Goal: Task Accomplishment & Management: Use online tool/utility

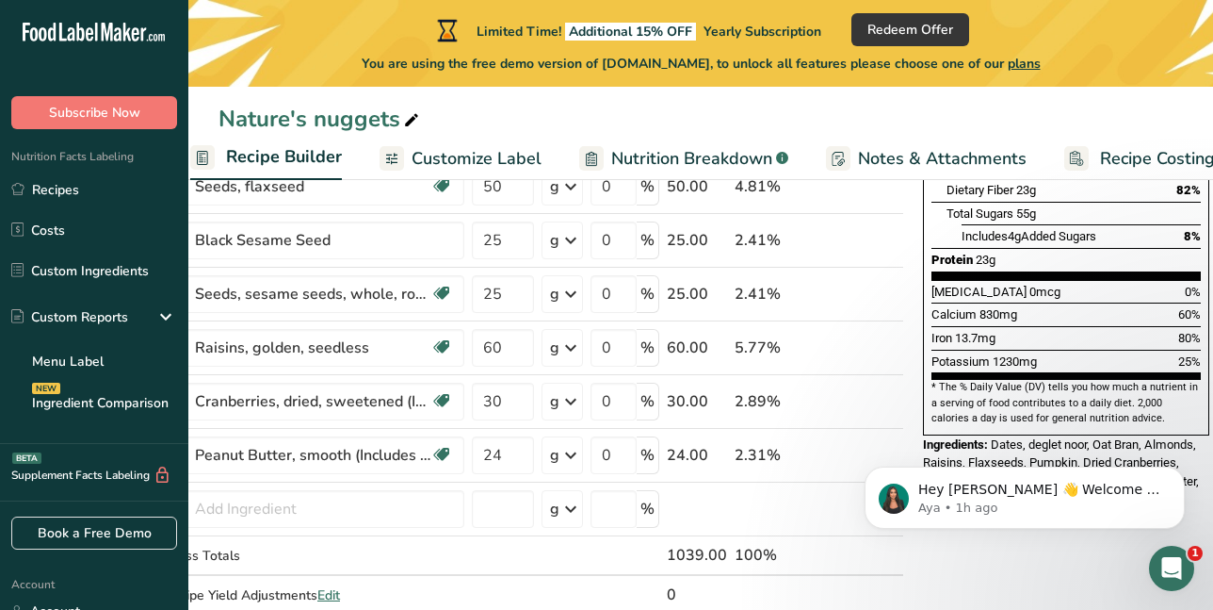
scroll to position [471, 0]
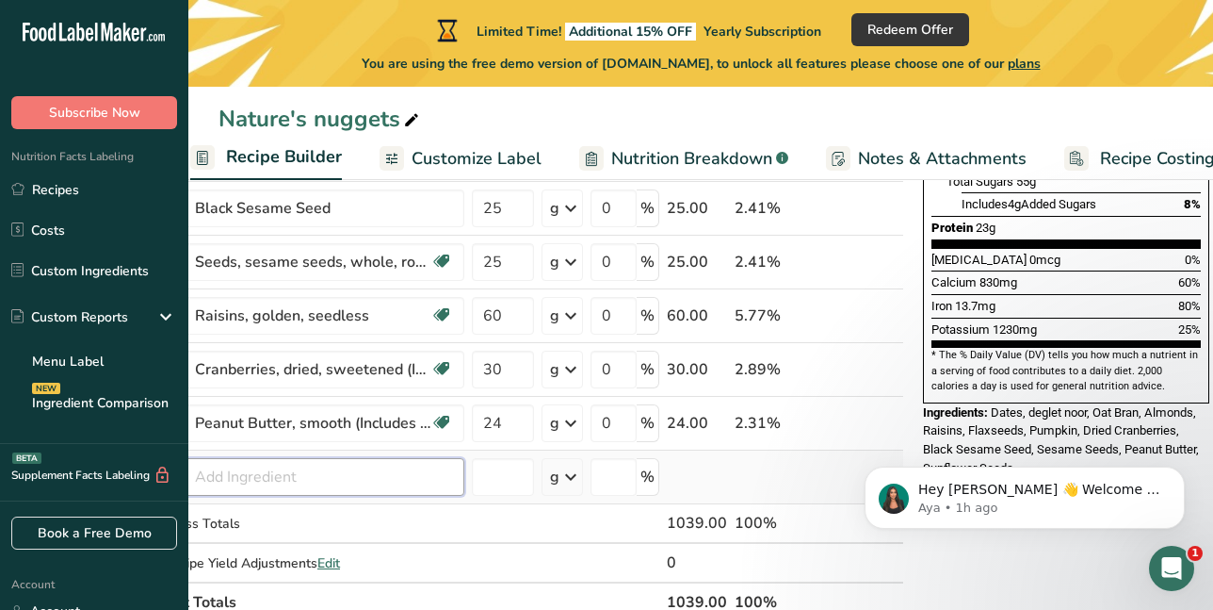
click at [409, 480] on input "text" at bounding box center [314, 477] width 301 height 38
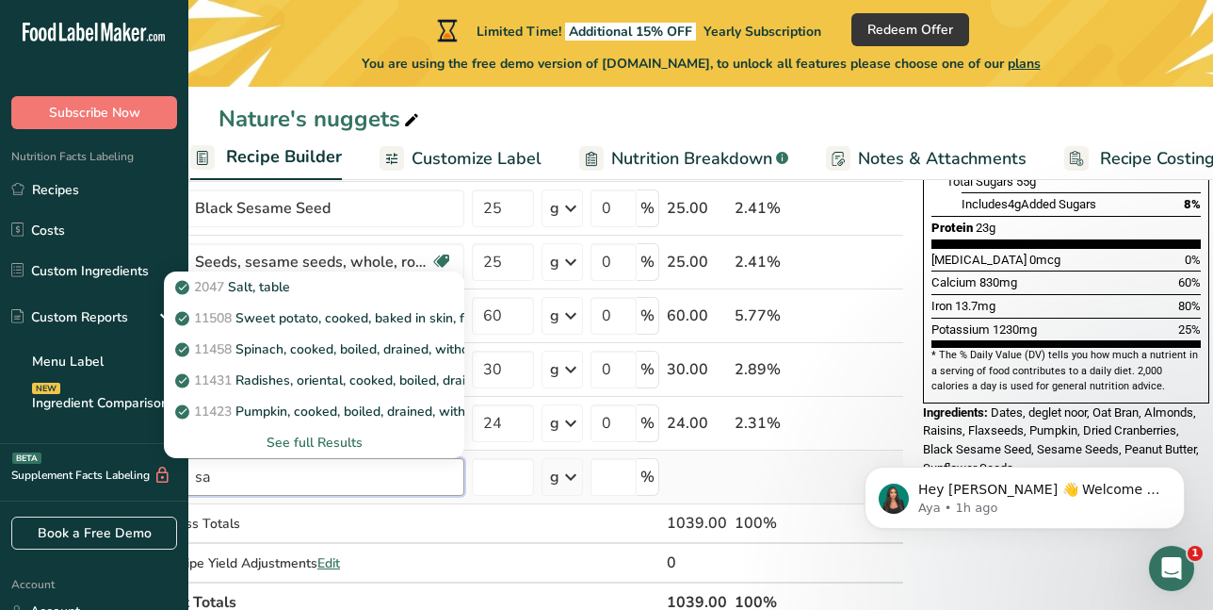
type input "s"
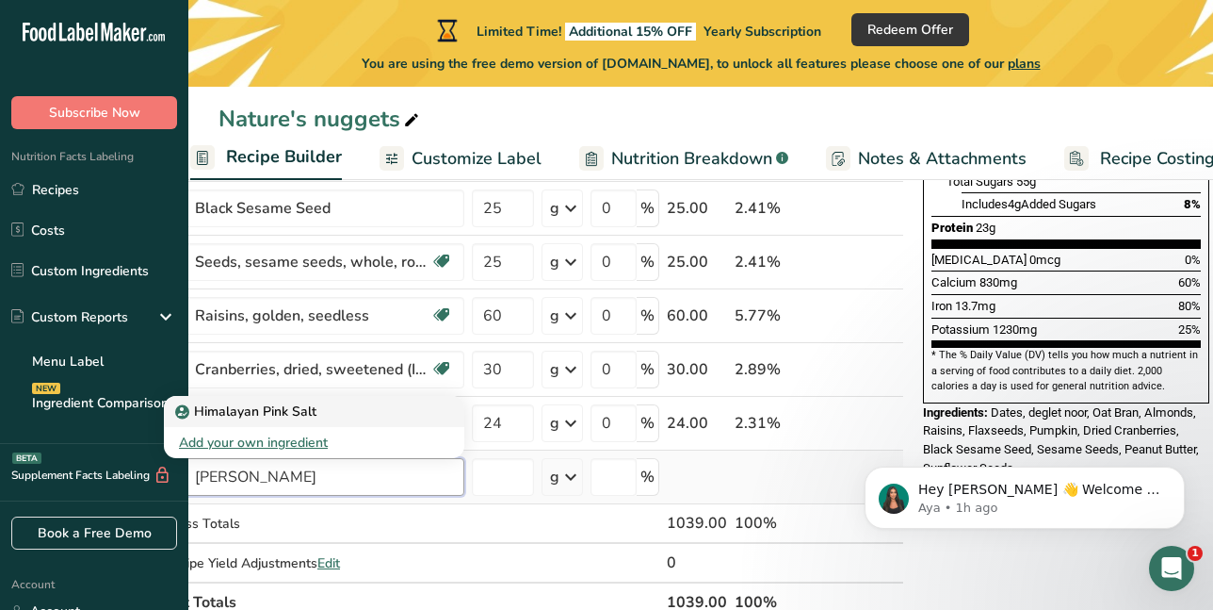
type input "himalay"
click at [252, 414] on p "Himalayan Pink Salt" at bounding box center [248, 411] width 138 height 20
type input "Himalayan Pink Salt"
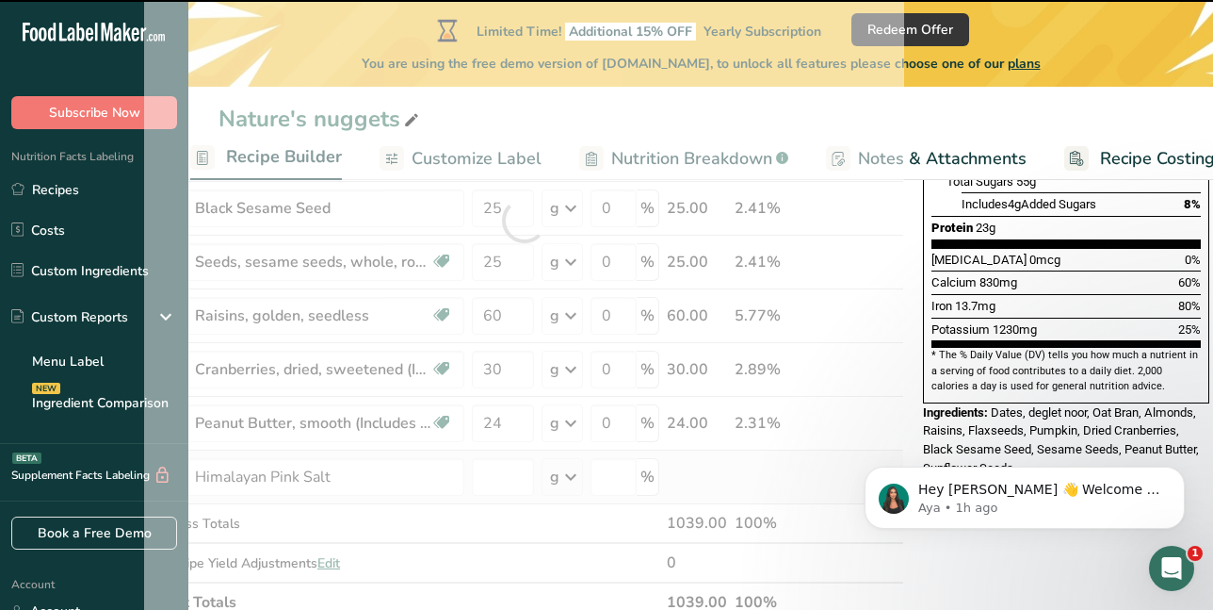
type input "0"
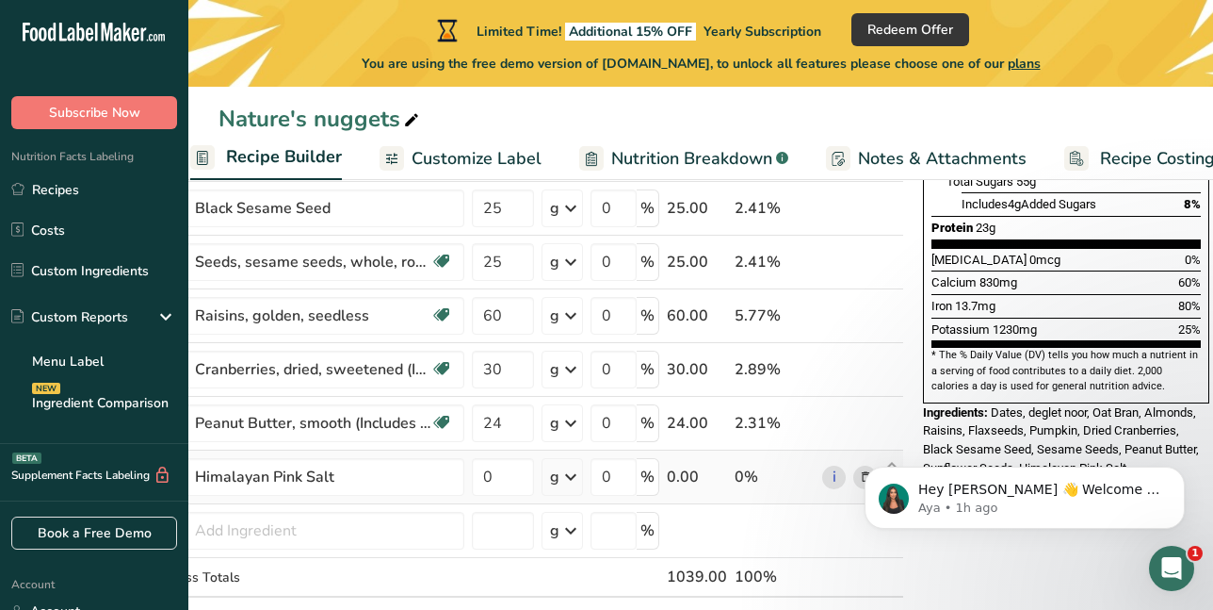
click at [566, 475] on icon at bounding box center [571, 477] width 23 height 34
click at [859, 371] on icon at bounding box center [865, 370] width 13 height 20
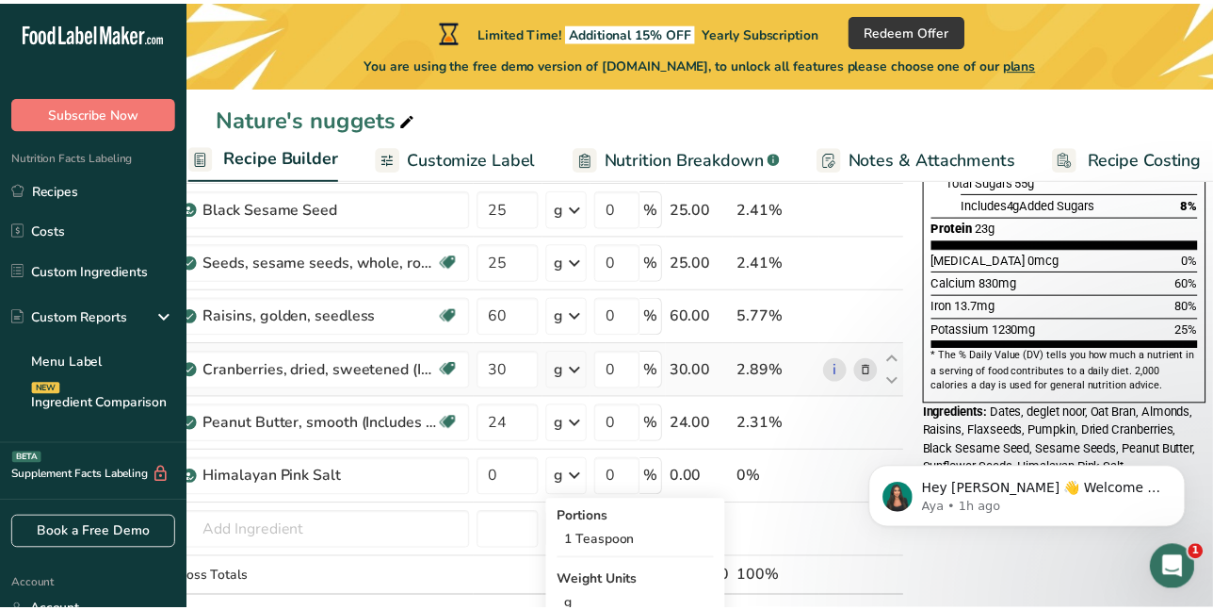
scroll to position [0, 60]
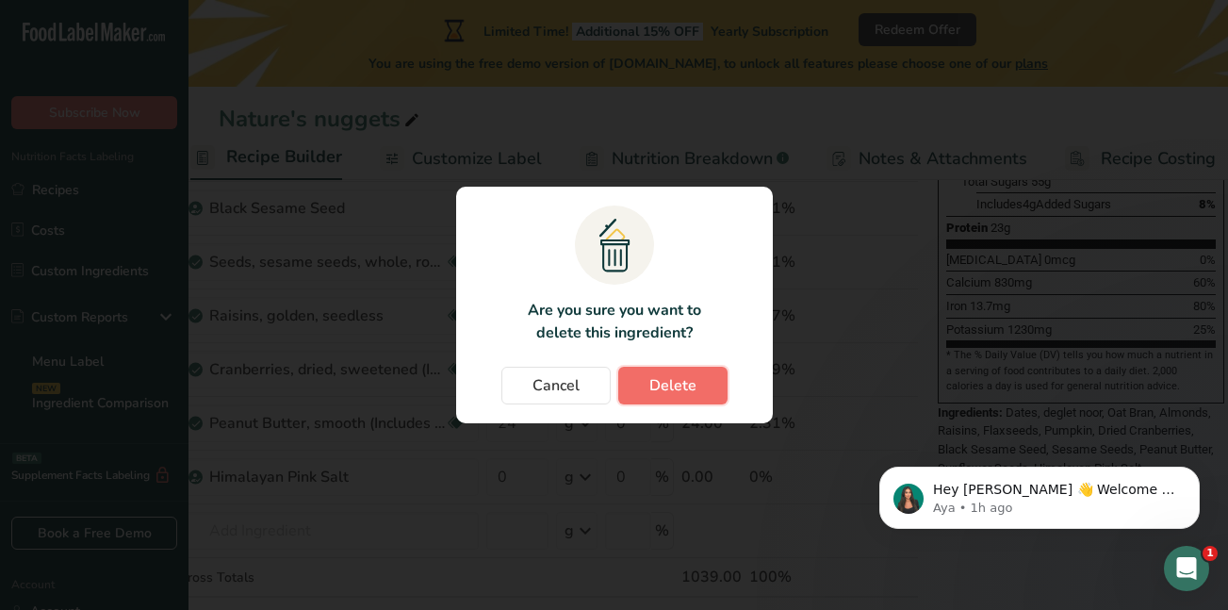
click at [642, 391] on button "Delete" at bounding box center [672, 385] width 109 height 38
type input "24"
type input "0"
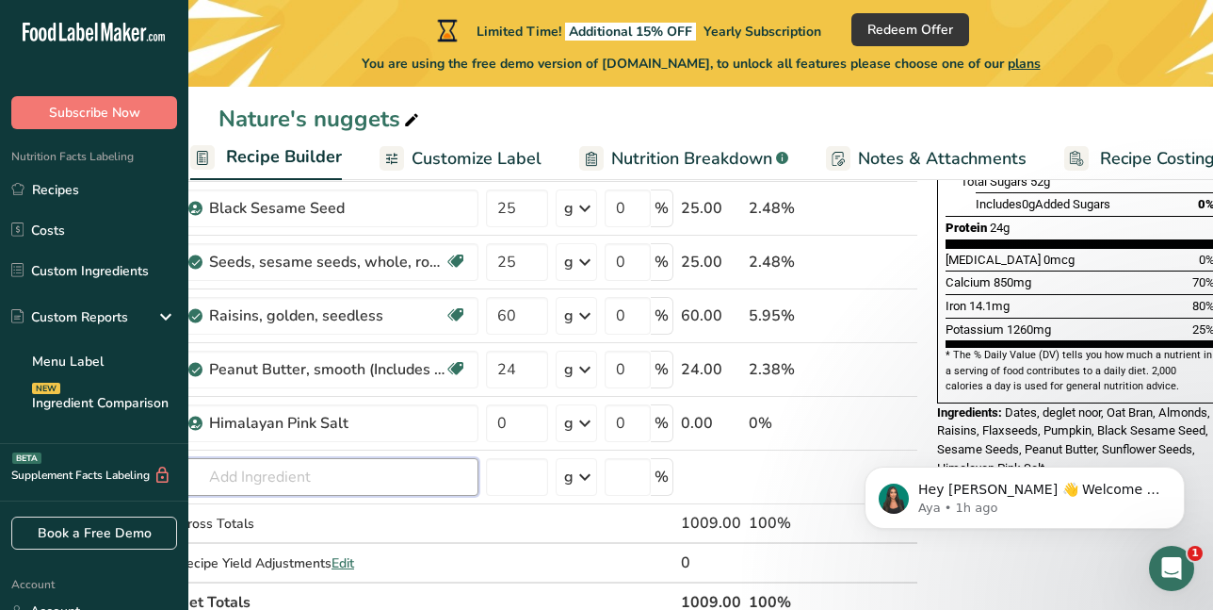
click at [230, 477] on input "text" at bounding box center [328, 477] width 301 height 38
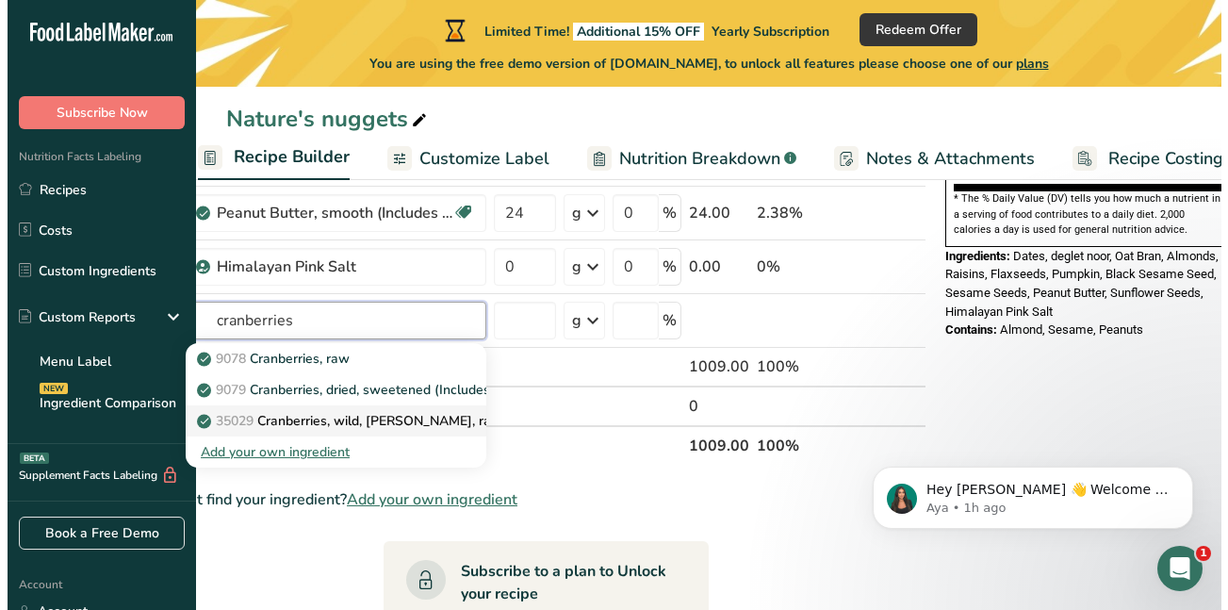
scroll to position [659, 0]
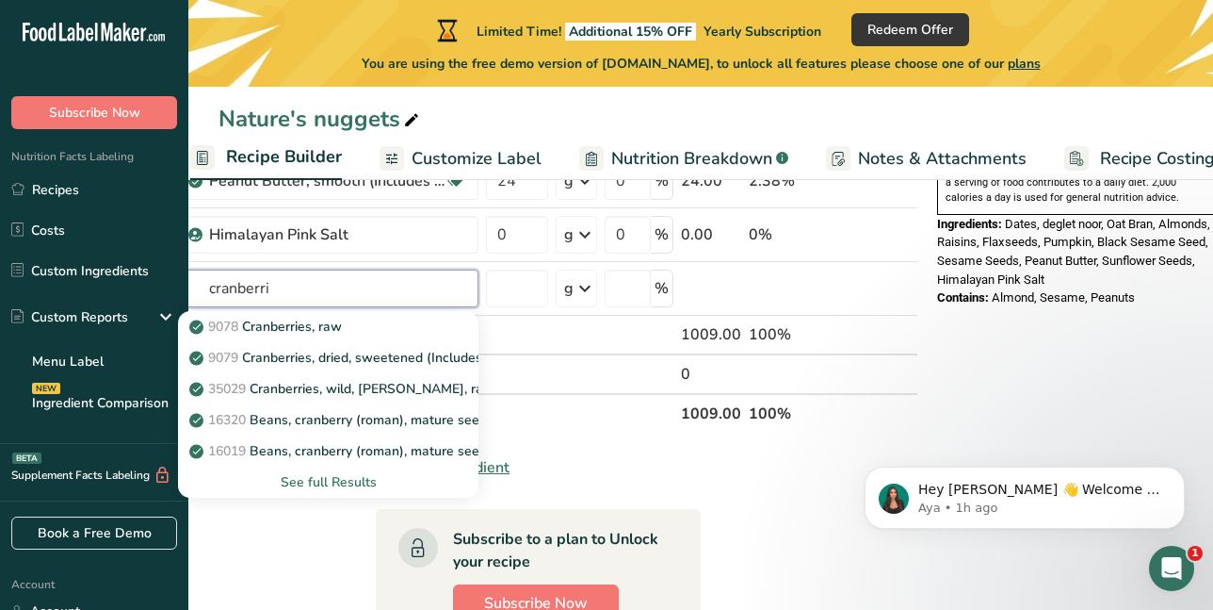
type input "cranberri"
click at [345, 480] on div "See full Results" at bounding box center [328, 482] width 270 height 20
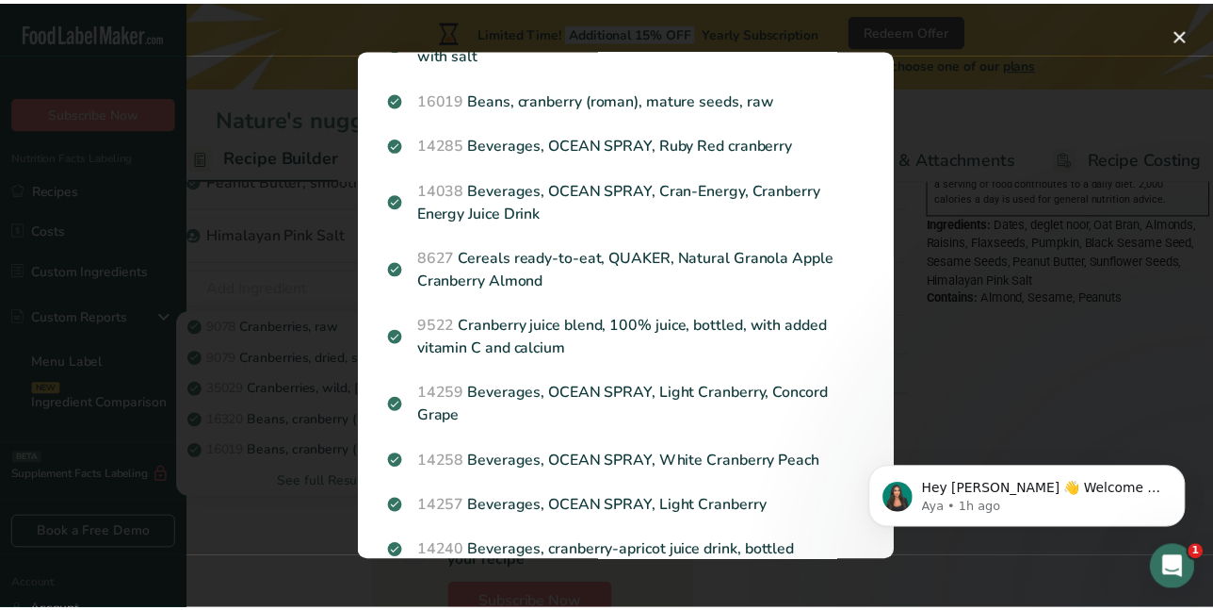
scroll to position [464, 0]
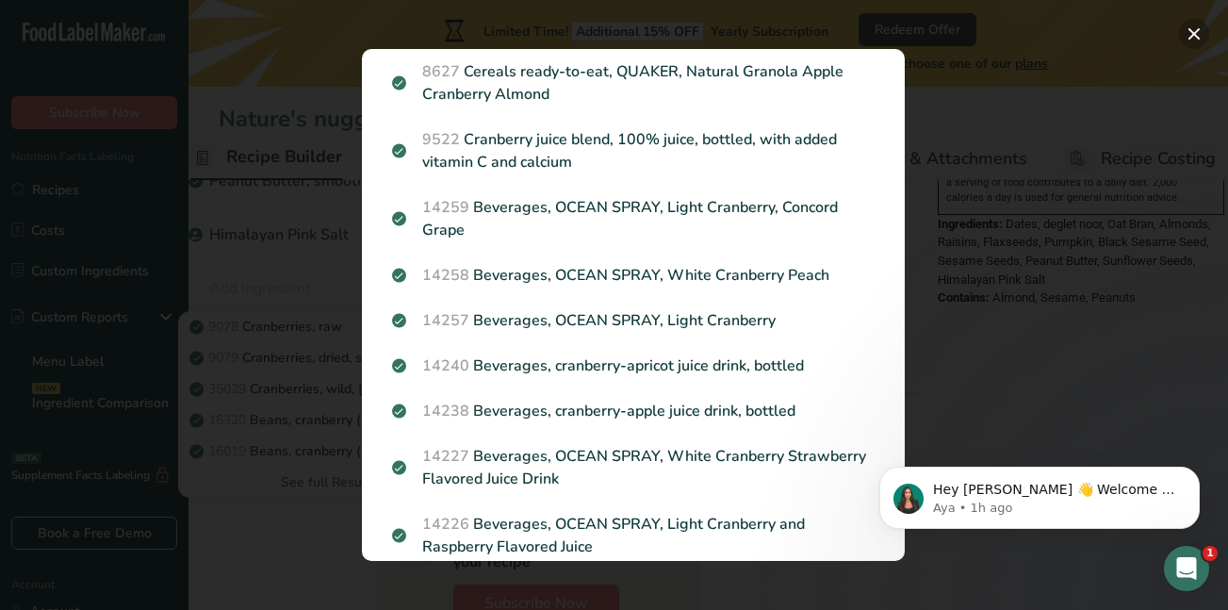
click at [1189, 39] on button "Search results modal" at bounding box center [1194, 34] width 30 height 30
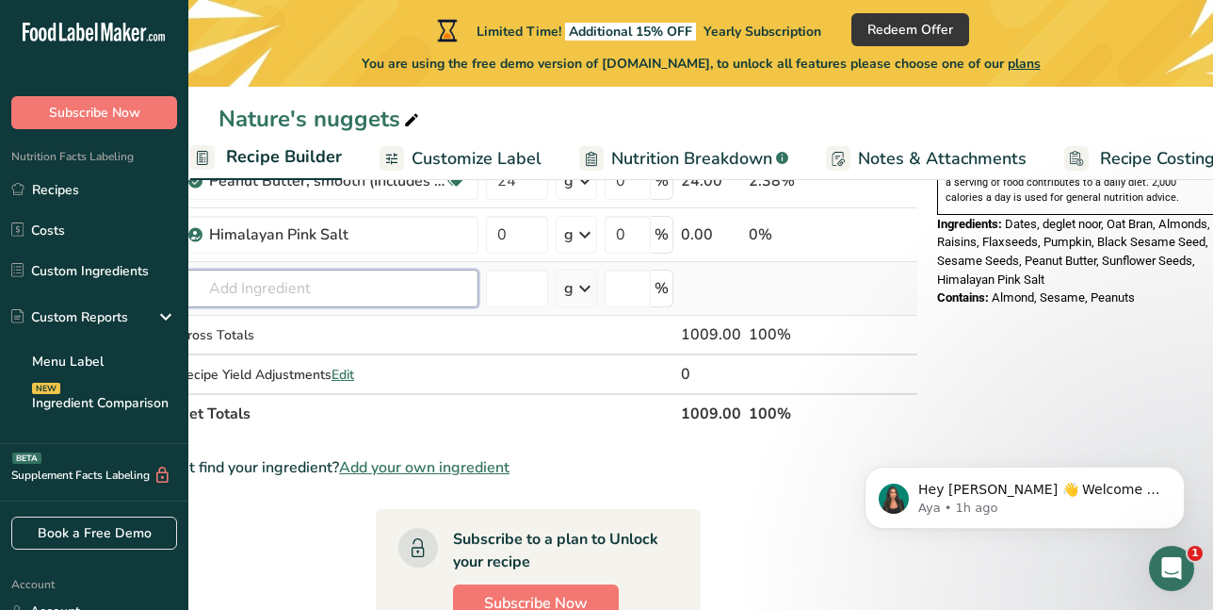
click at [295, 290] on input "text" at bounding box center [328, 288] width 301 height 38
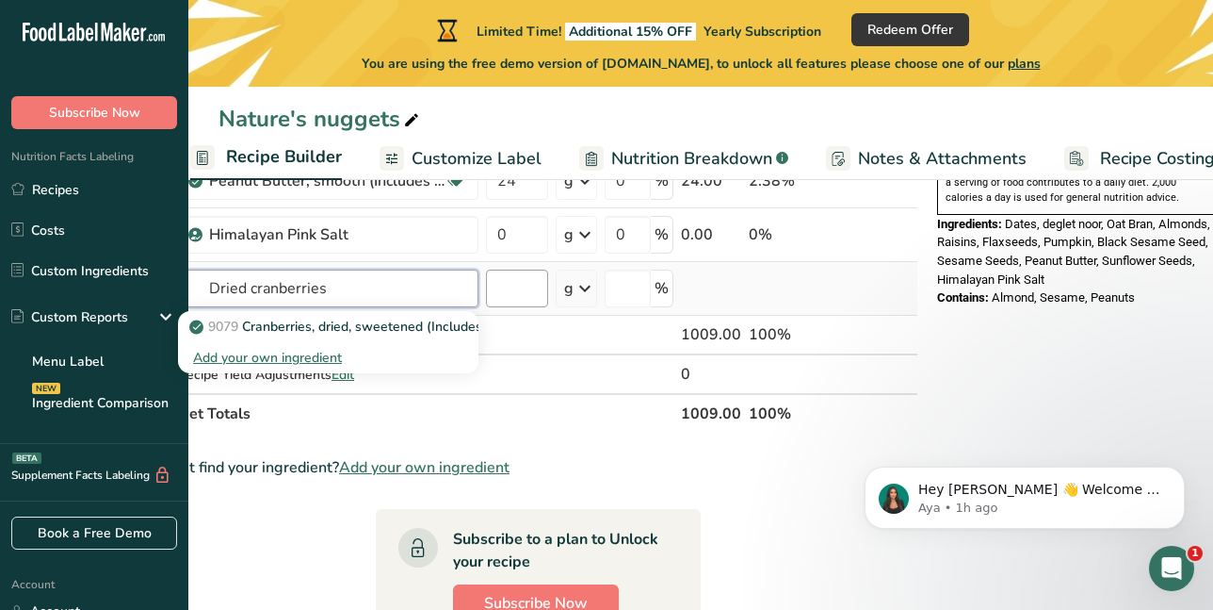
type input "Dried cranberries"
click at [532, 294] on input "number" at bounding box center [517, 288] width 62 height 38
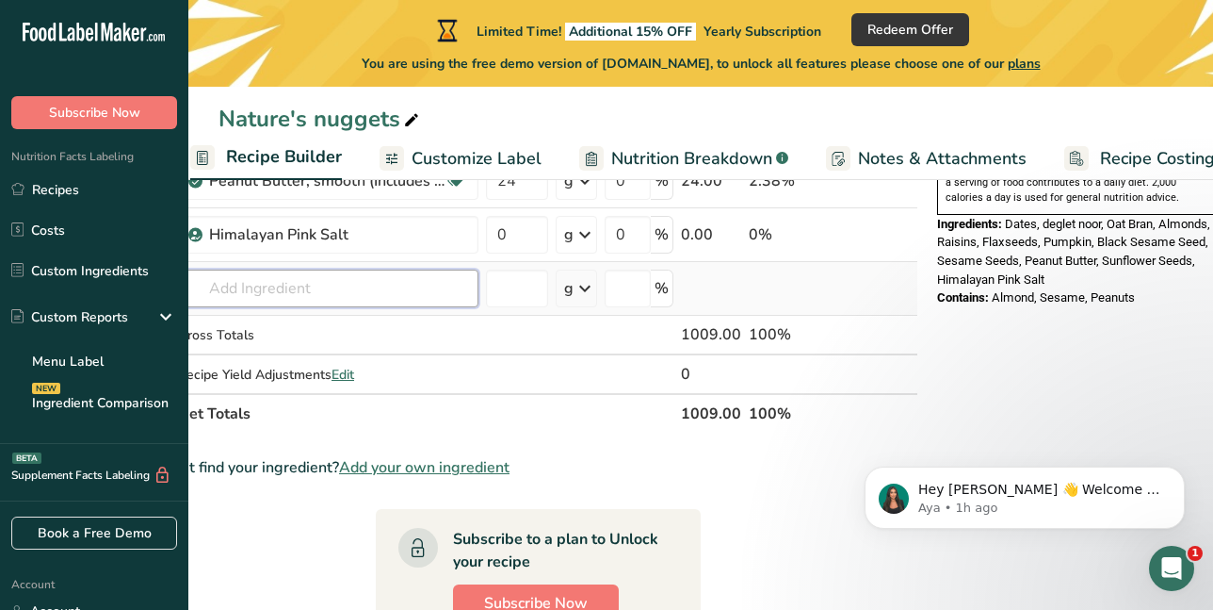
click at [323, 285] on input "text" at bounding box center [328, 288] width 301 height 38
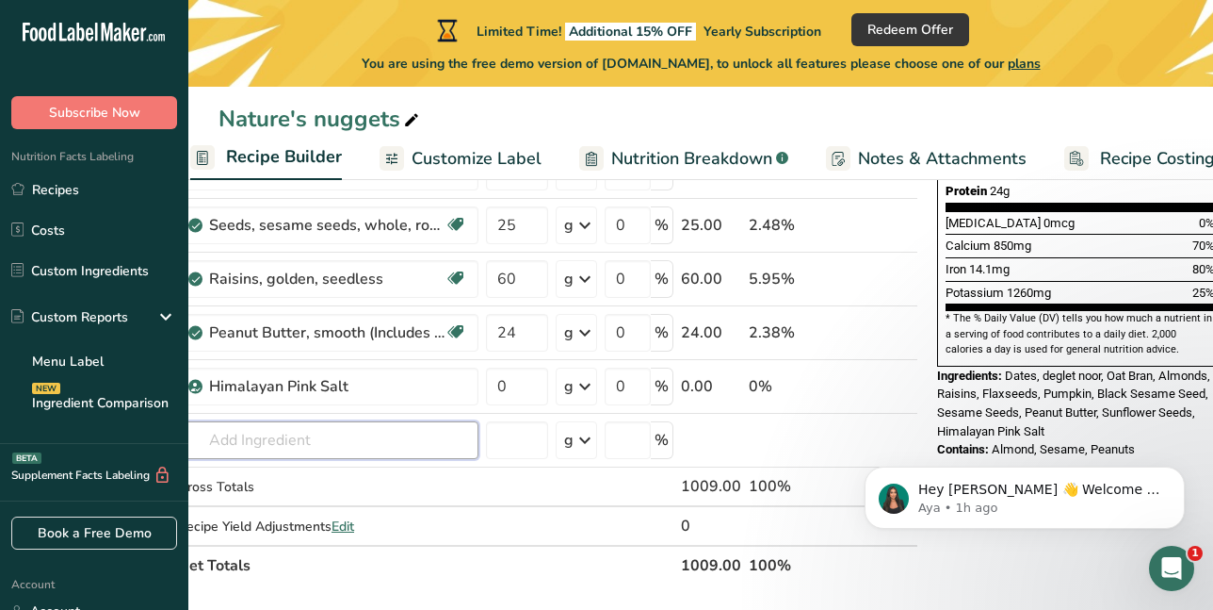
scroll to position [511, 0]
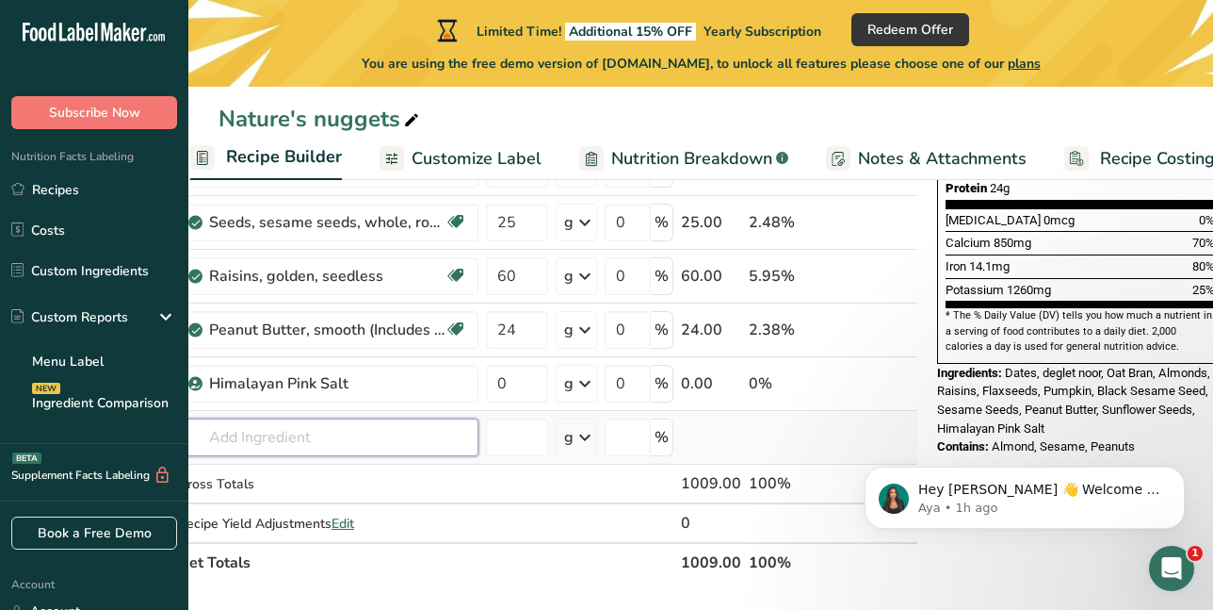
click at [360, 435] on input "text" at bounding box center [328, 437] width 301 height 38
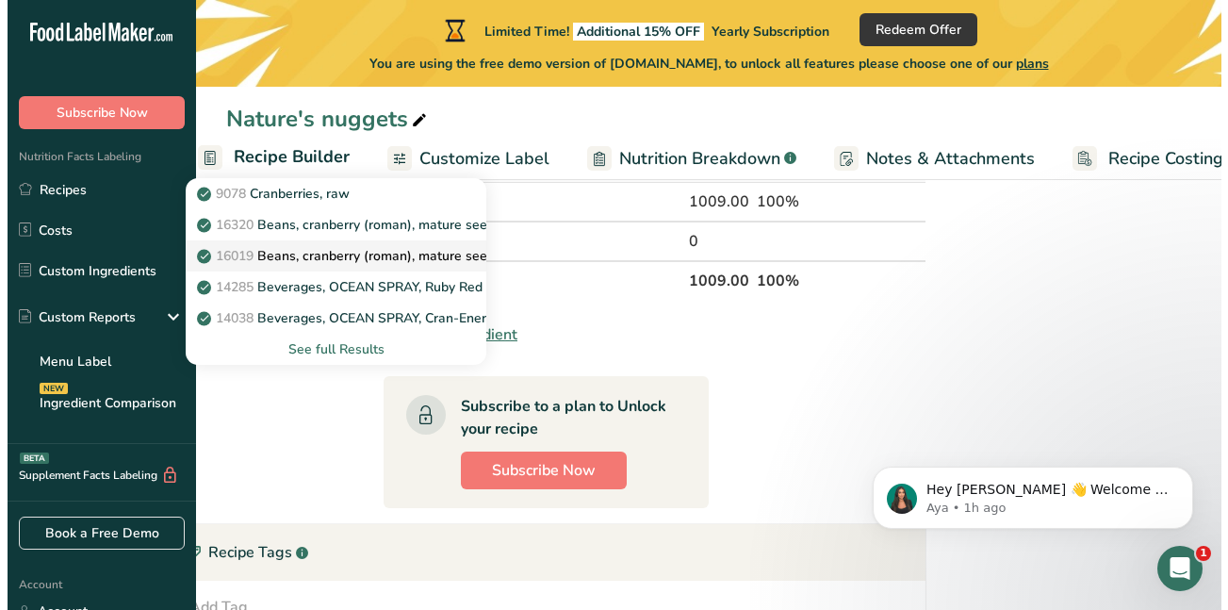
scroll to position [793, 0]
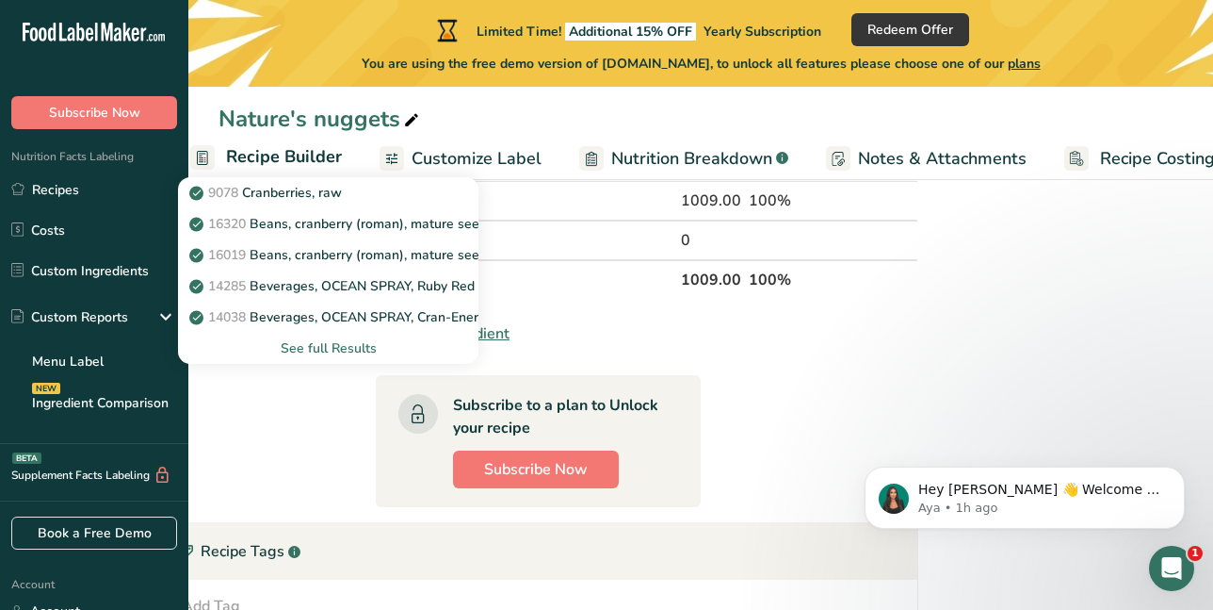
type input "cranberr"
click at [332, 349] on div "See full Results" at bounding box center [328, 348] width 270 height 20
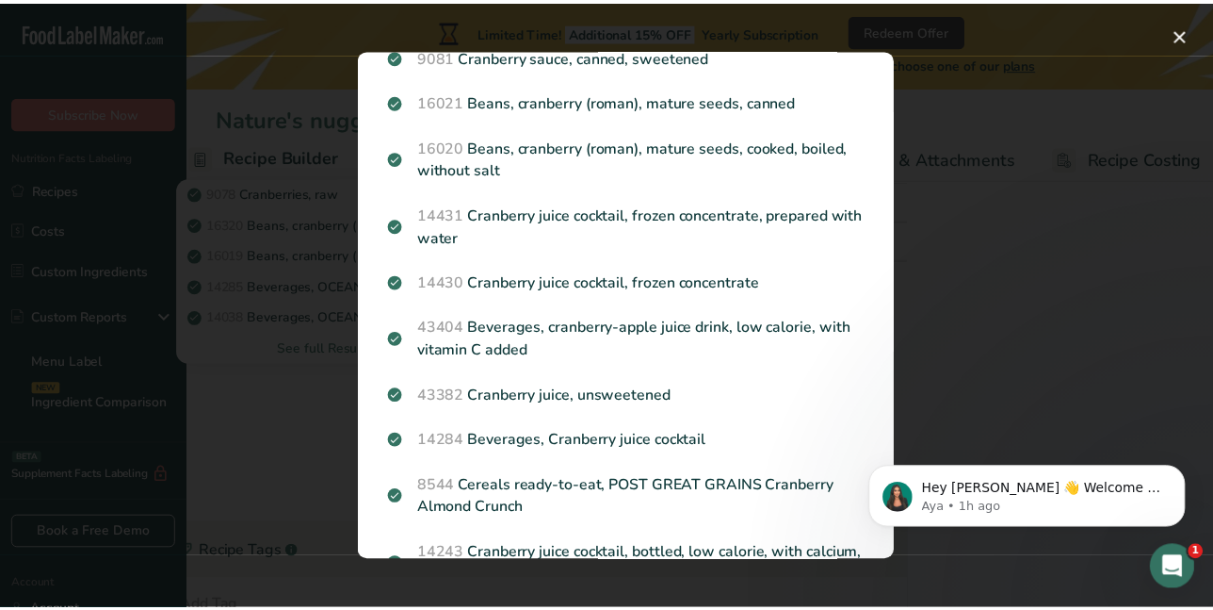
scroll to position [897, 0]
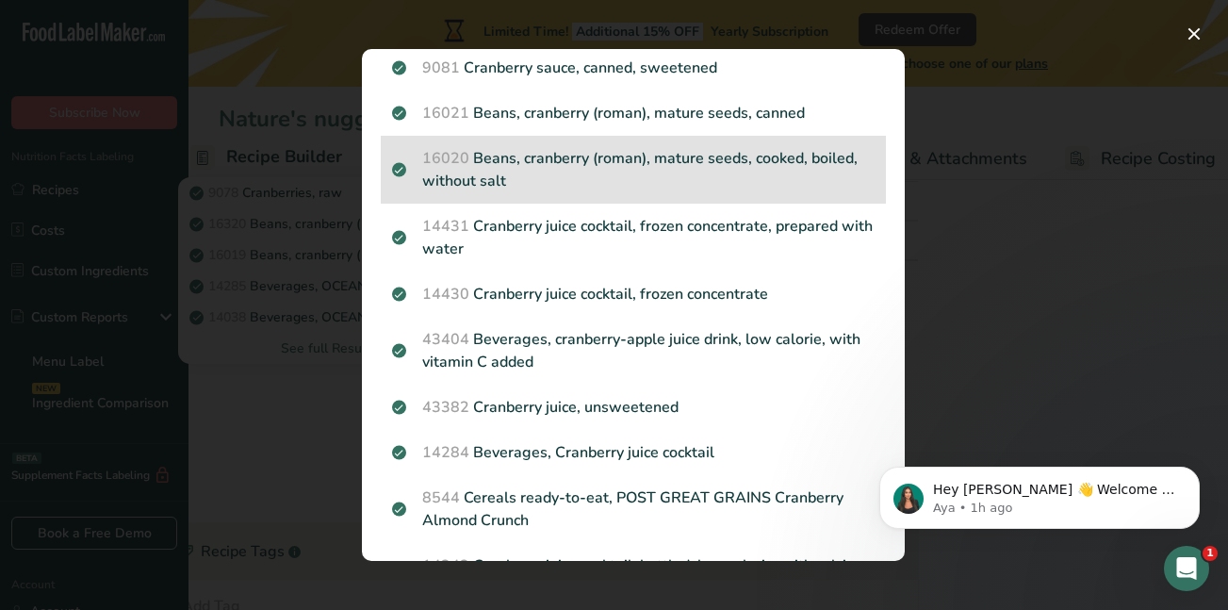
click at [557, 158] on p "16020 Beans, cranberry (roman), mature seeds, cooked, boiled, without salt" at bounding box center [633, 169] width 482 height 45
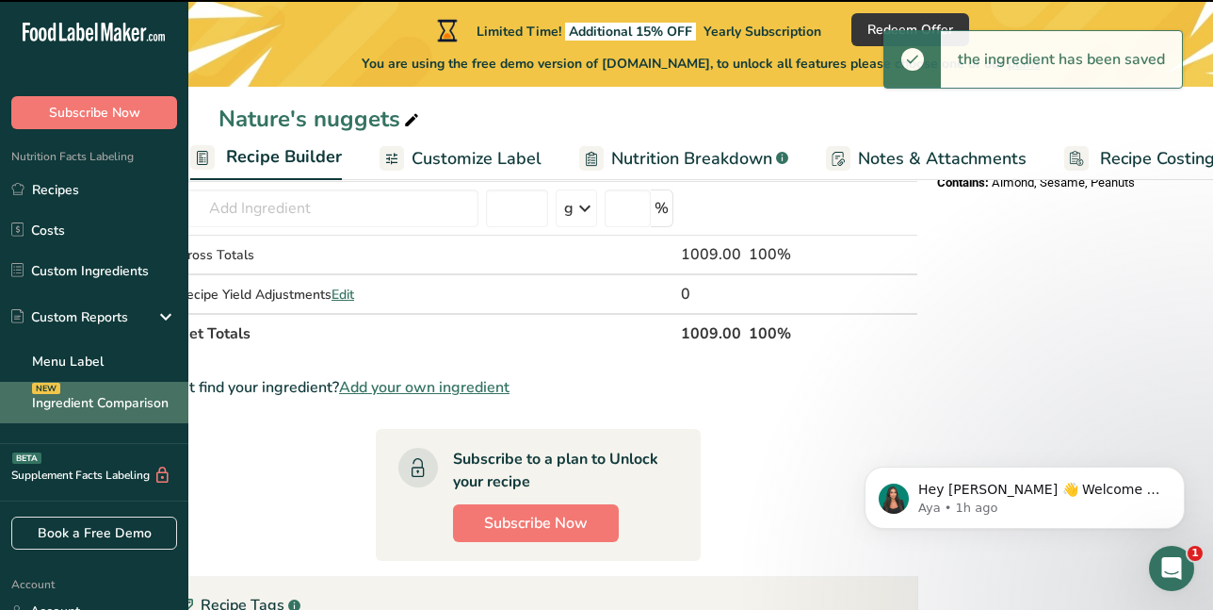
type input "0"
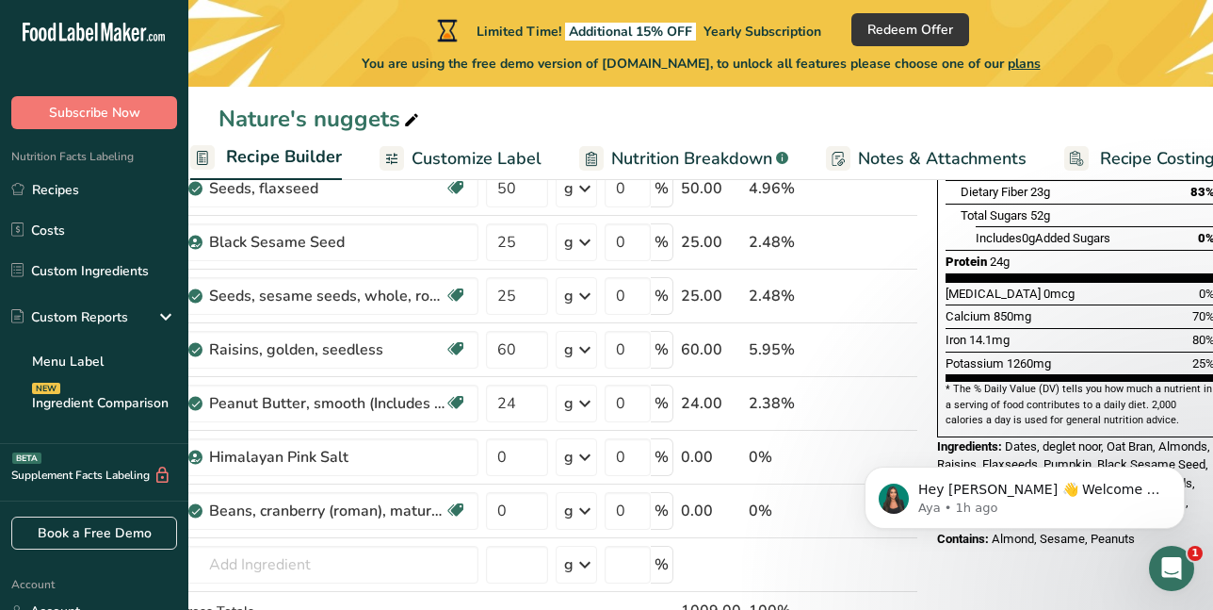
scroll to position [511, 0]
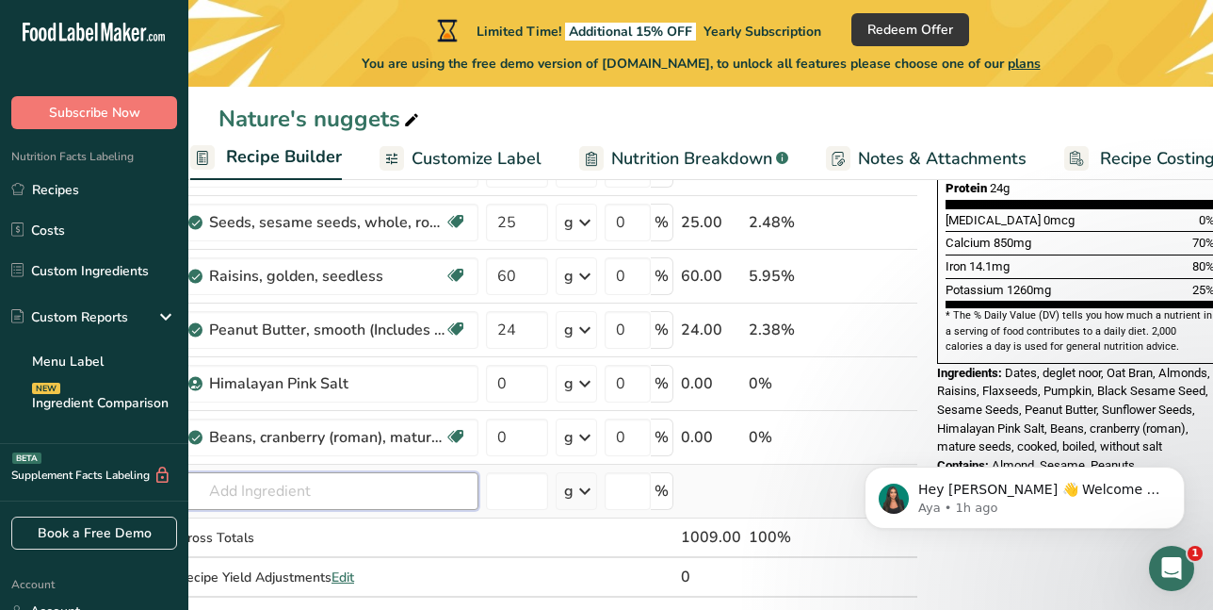
click at [345, 488] on input "text" at bounding box center [328, 491] width 301 height 38
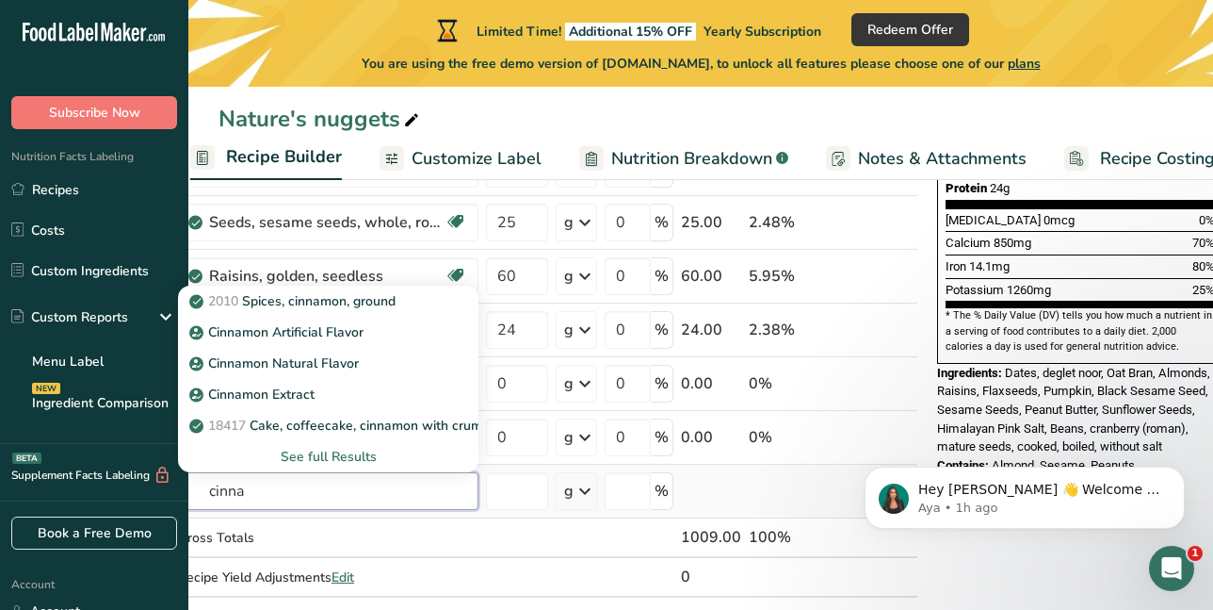
type input "cinna"
click at [332, 454] on div "See full Results" at bounding box center [328, 457] width 270 height 20
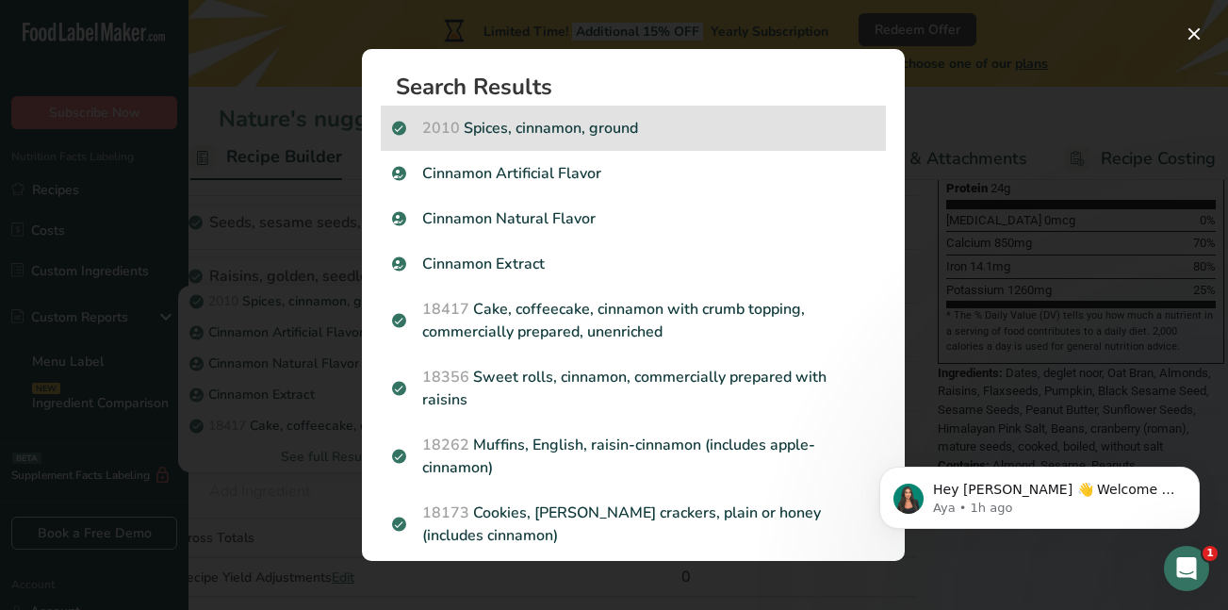
click at [563, 128] on p "2010 Spices, cinnamon, ground" at bounding box center [633, 128] width 482 height 23
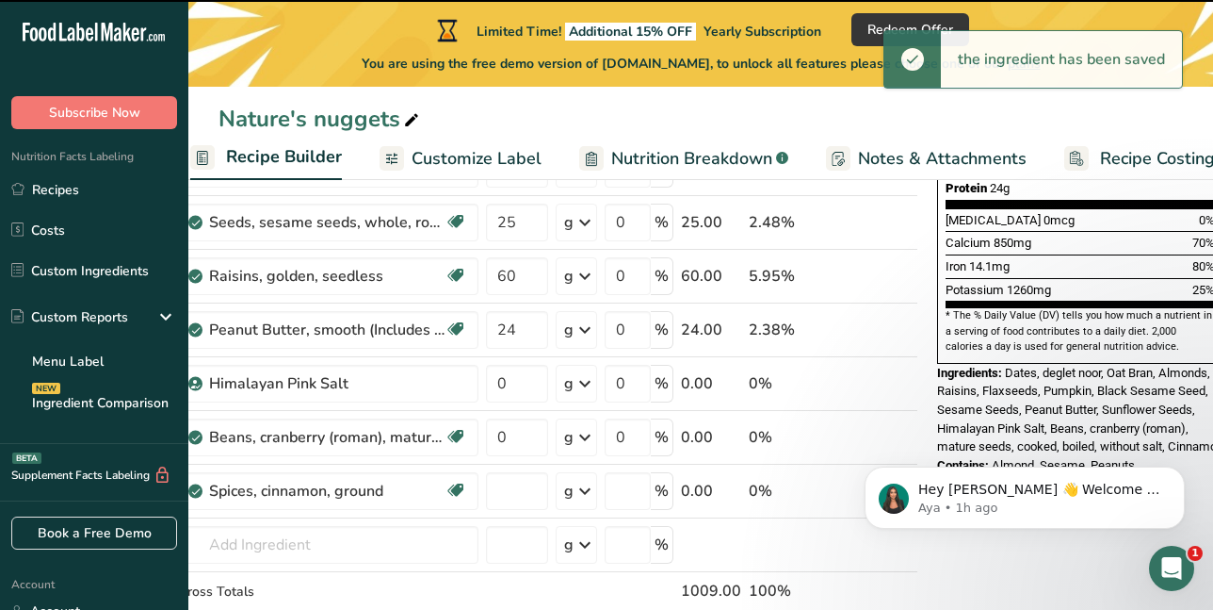
type input "0"
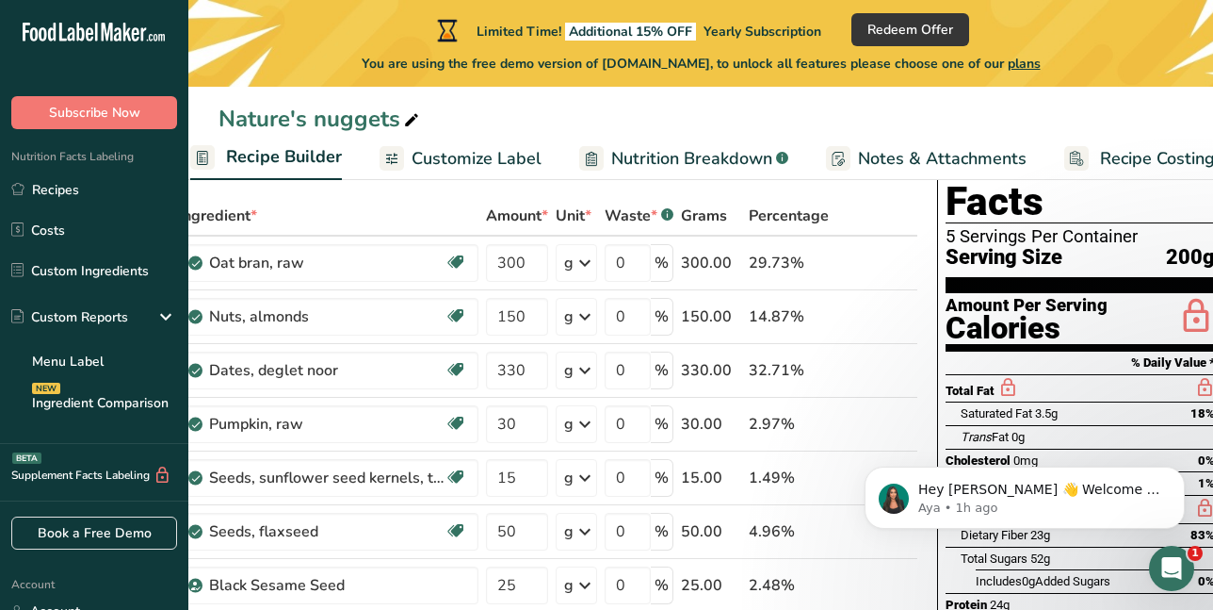
scroll to position [0, 0]
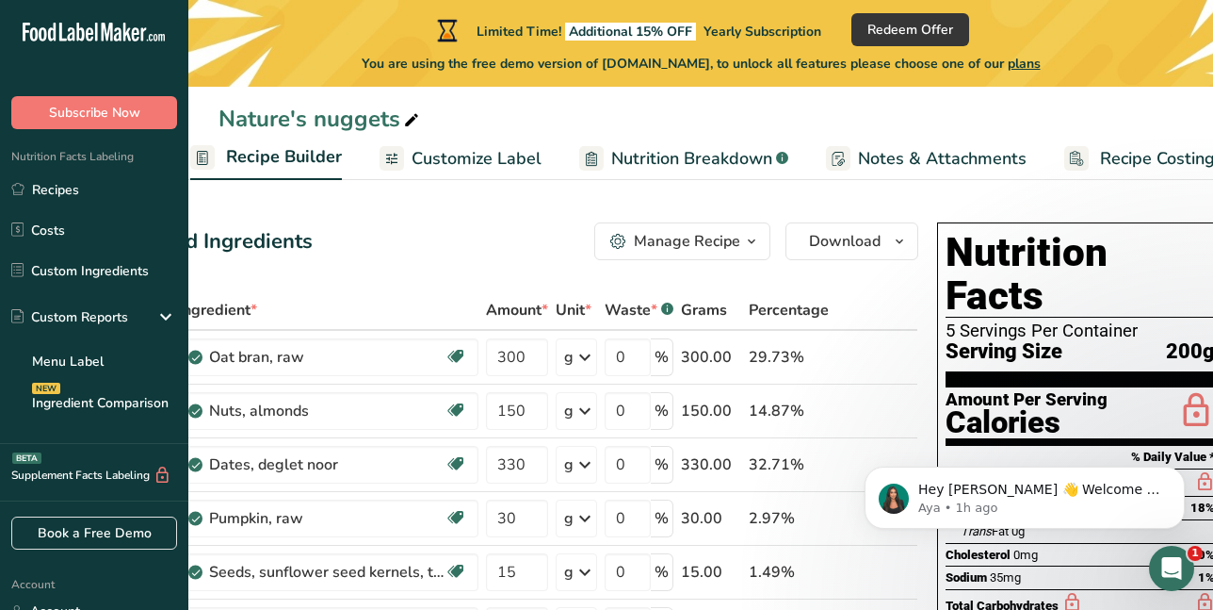
click at [751, 242] on icon "button" at bounding box center [751, 242] width 15 height 24
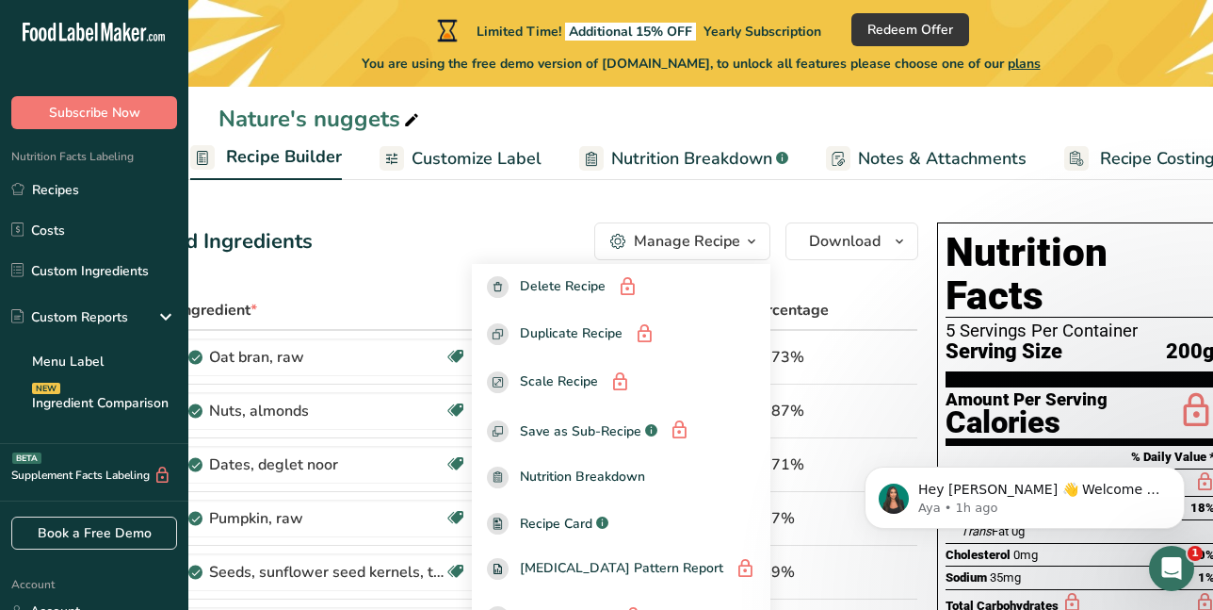
click at [751, 242] on icon "button" at bounding box center [751, 242] width 15 height 24
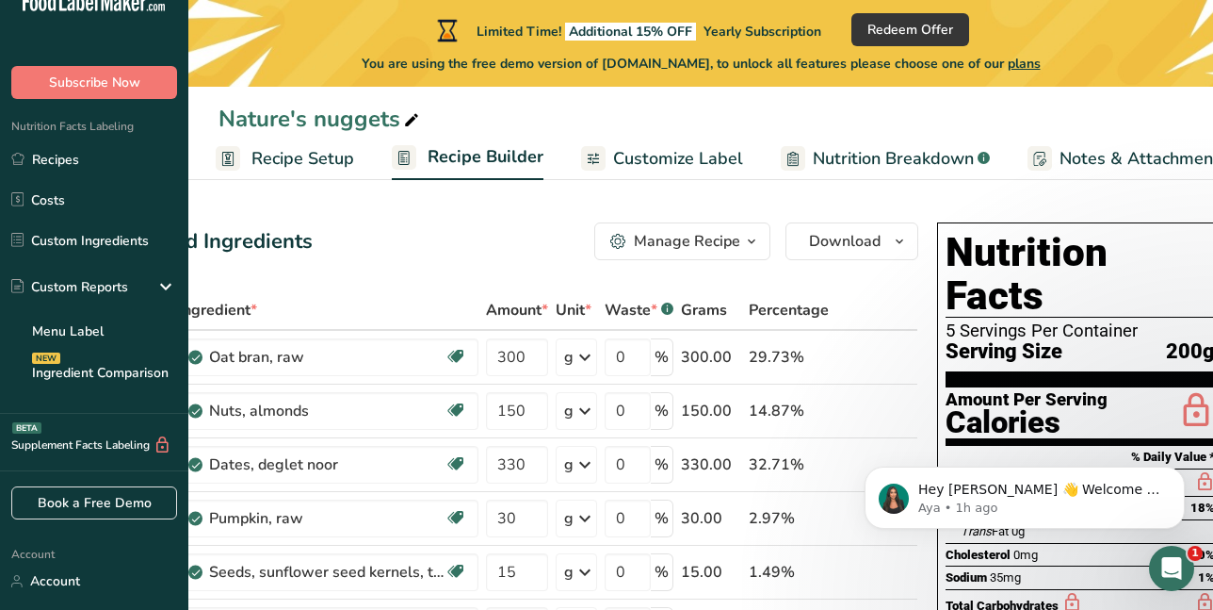
drag, startPoint x: 460, startPoint y: 129, endPoint x: 482, endPoint y: 142, distance: 26.2
click at [482, 142] on div "Nature's nuggets Recipe Setup Recipe Builder Customize Label Nutrition Breakdow…" at bounding box center [700, 90] width 1025 height 180
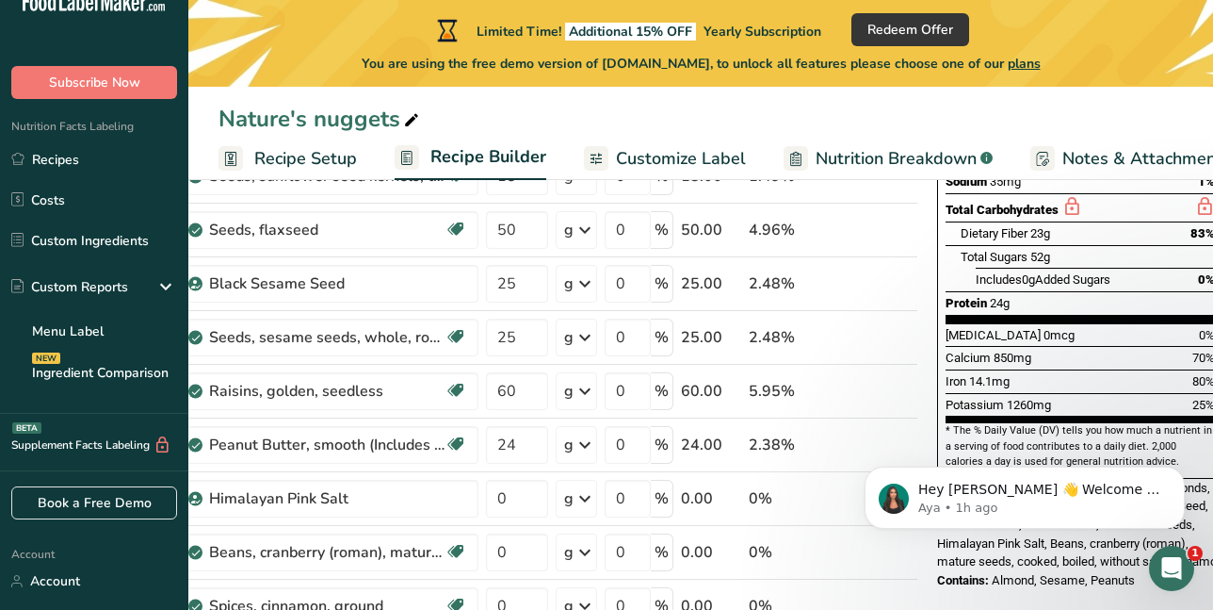
scroll to position [471, 0]
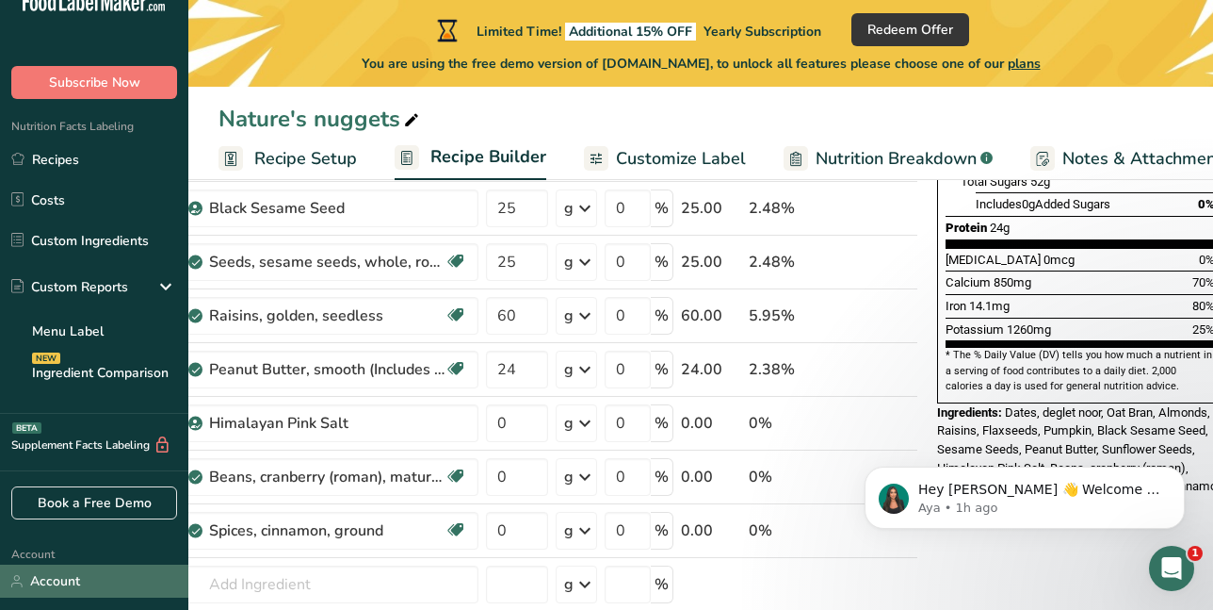
click at [39, 579] on link "Account" at bounding box center [94, 580] width 188 height 33
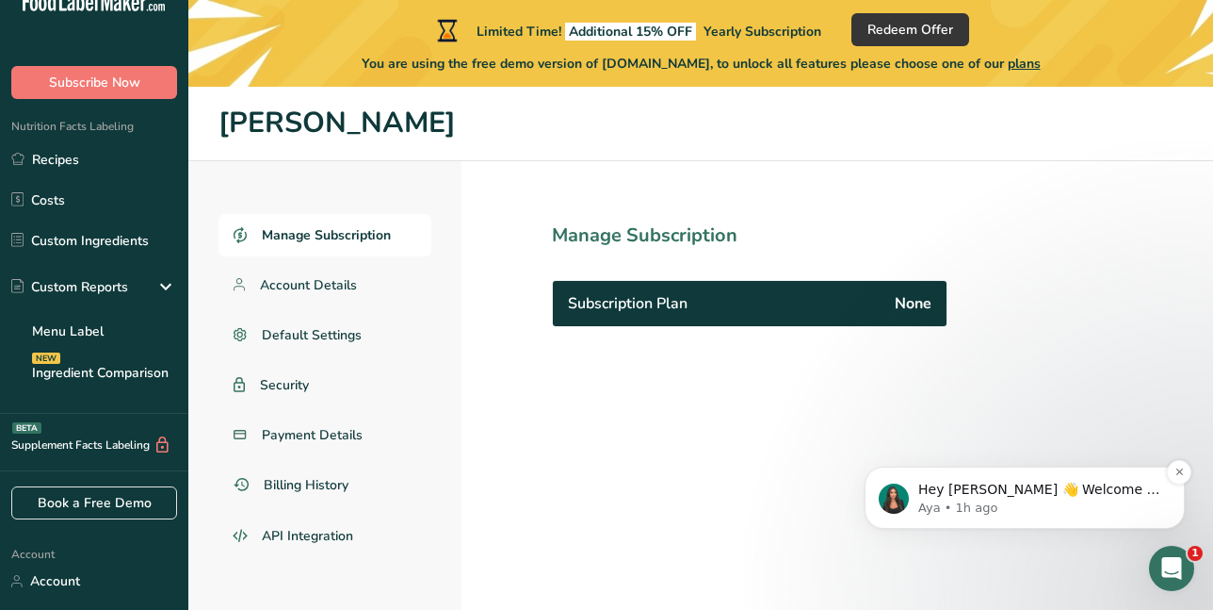
click at [1058, 494] on p "Hey Marie 👋 Welcome to Food Label Maker🙌 Take a look around! If you have any qu…" at bounding box center [1040, 489] width 243 height 19
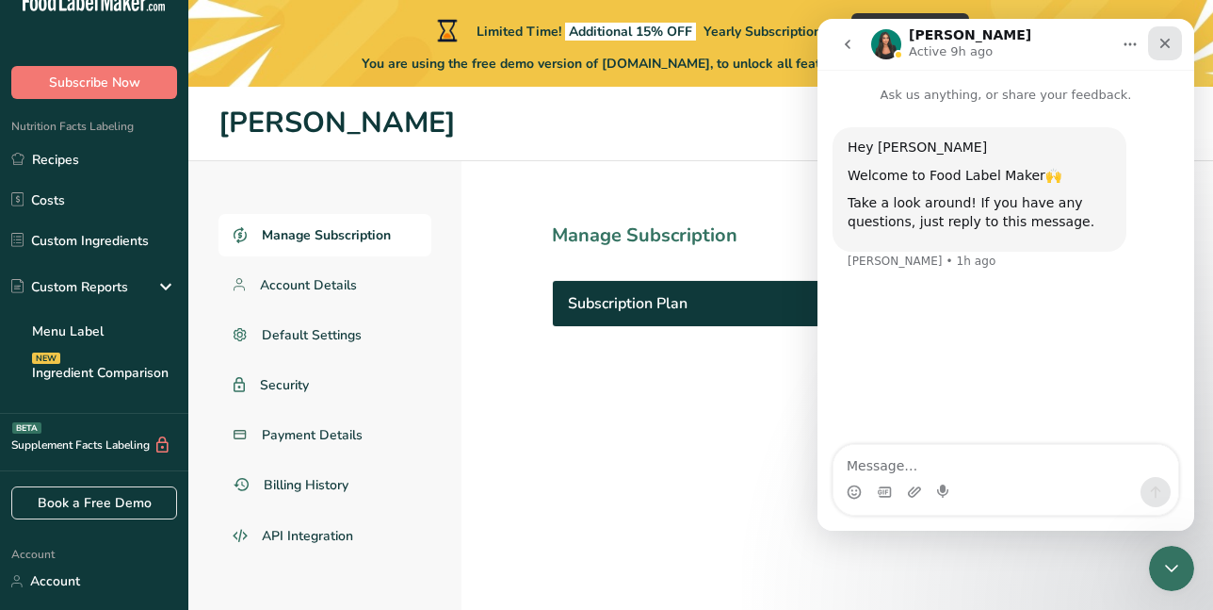
click at [1166, 43] on icon "Close" at bounding box center [1166, 44] width 10 height 10
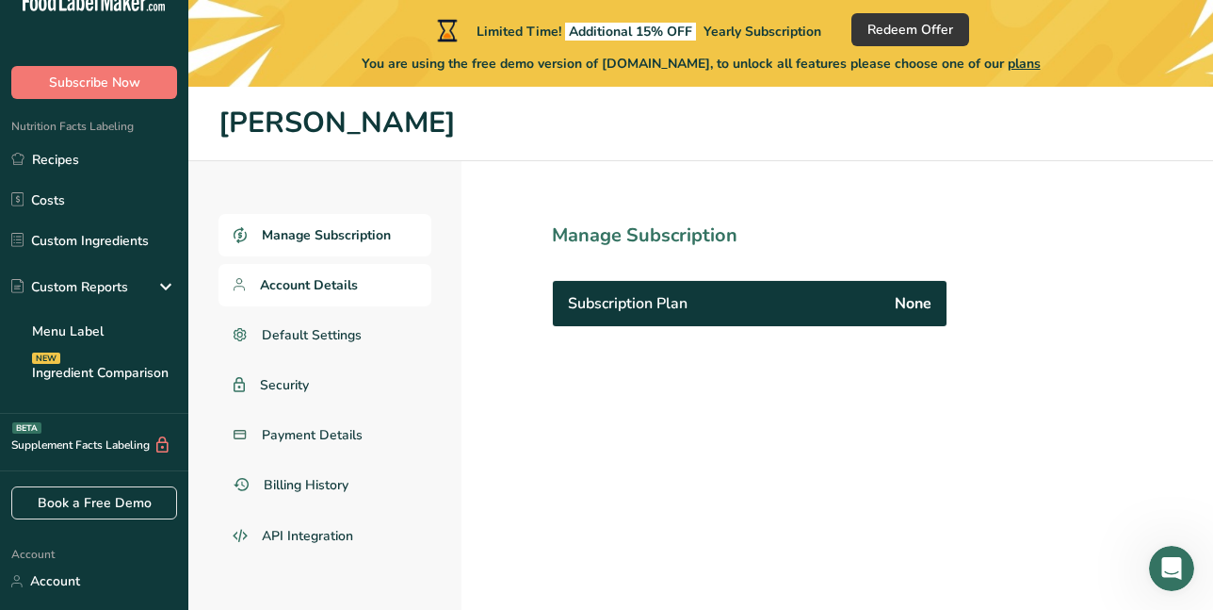
click at [275, 284] on span "Account Details" at bounding box center [309, 285] width 98 height 20
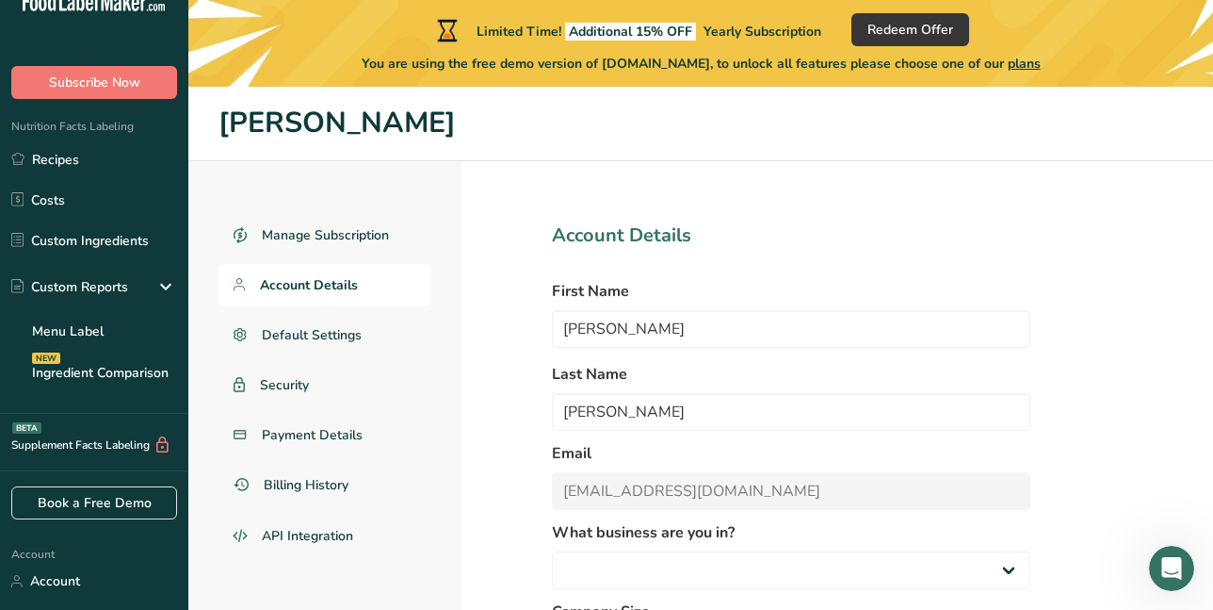
select select "5"
select select "1"
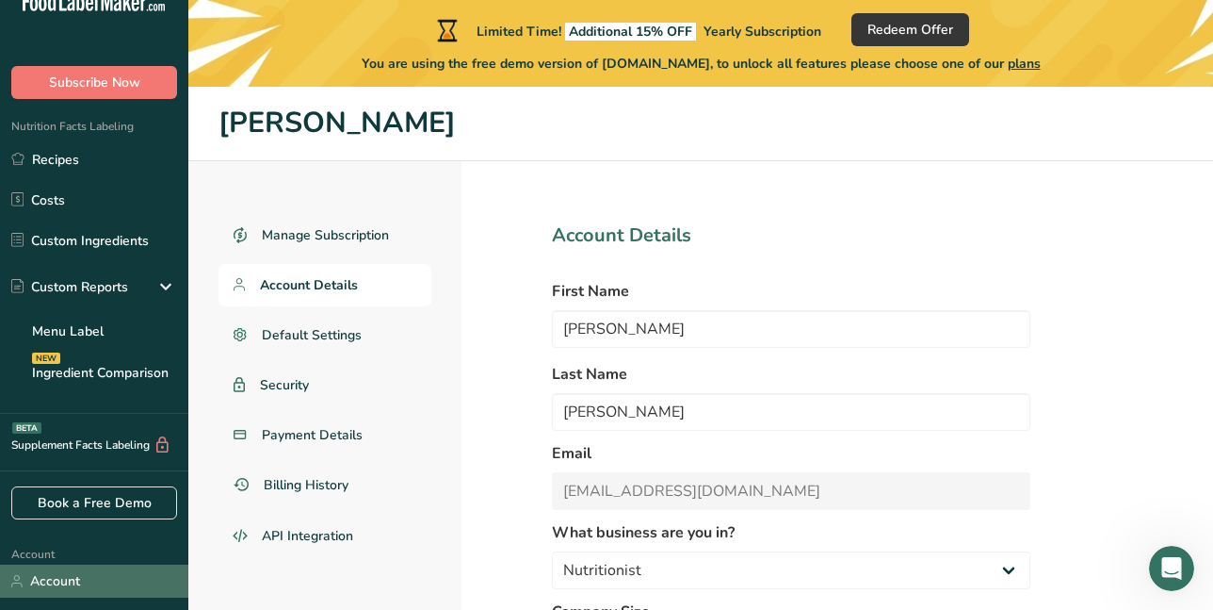
click at [51, 580] on link "Account" at bounding box center [94, 580] width 188 height 33
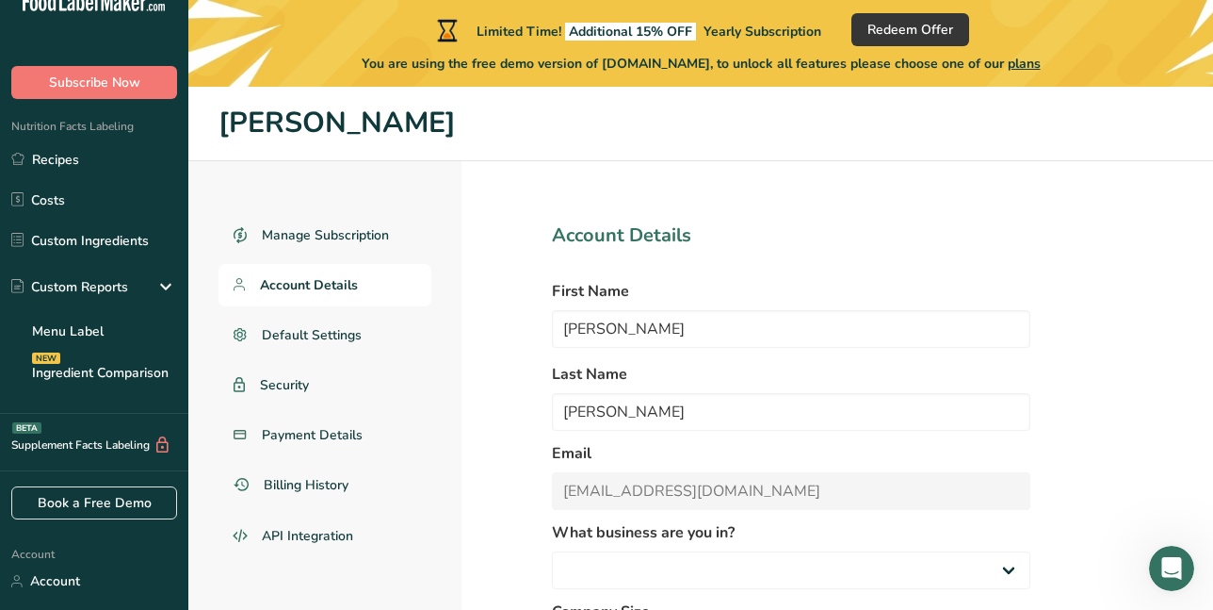
select select "5"
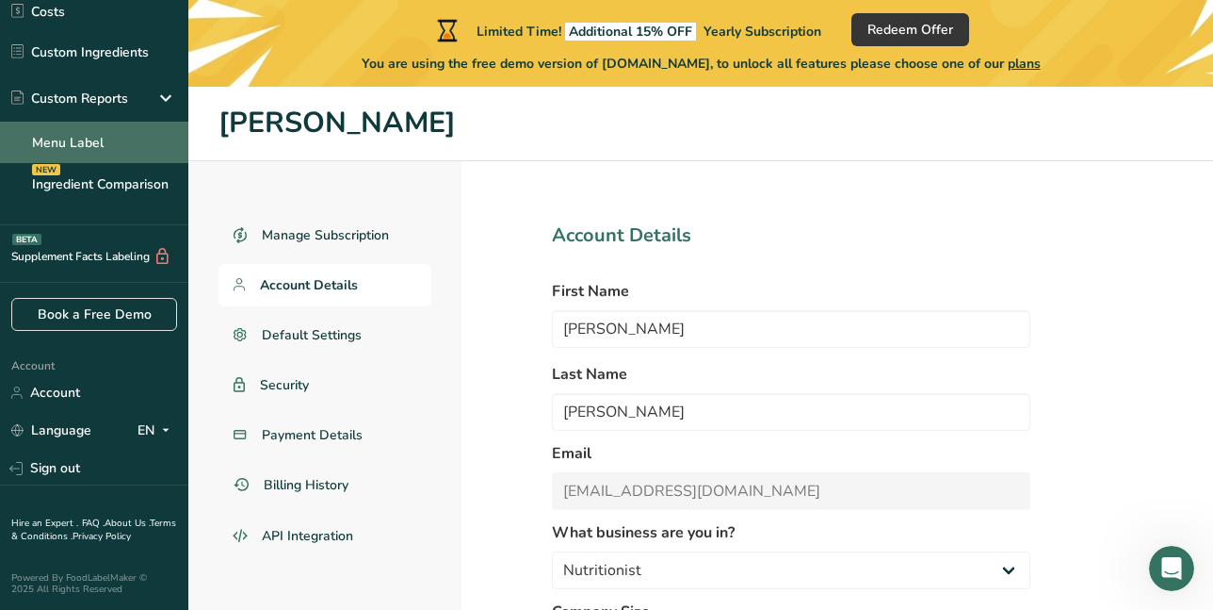
click at [46, 137] on link "Menu Label" at bounding box center [94, 142] width 188 height 41
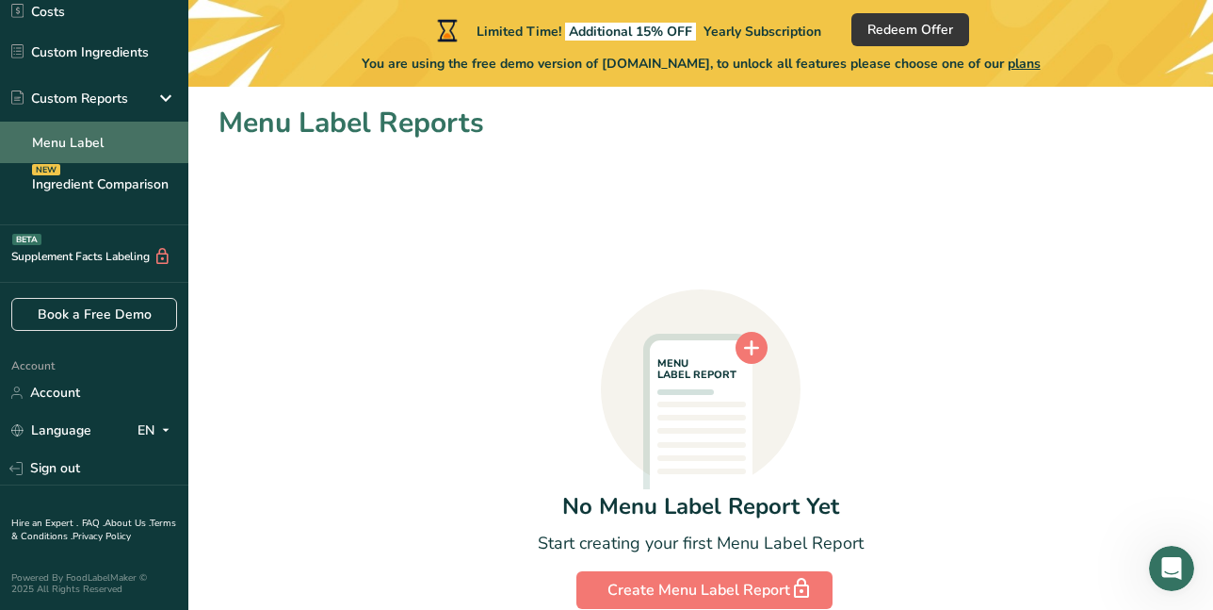
click at [42, 146] on link "Menu Label" at bounding box center [94, 142] width 188 height 41
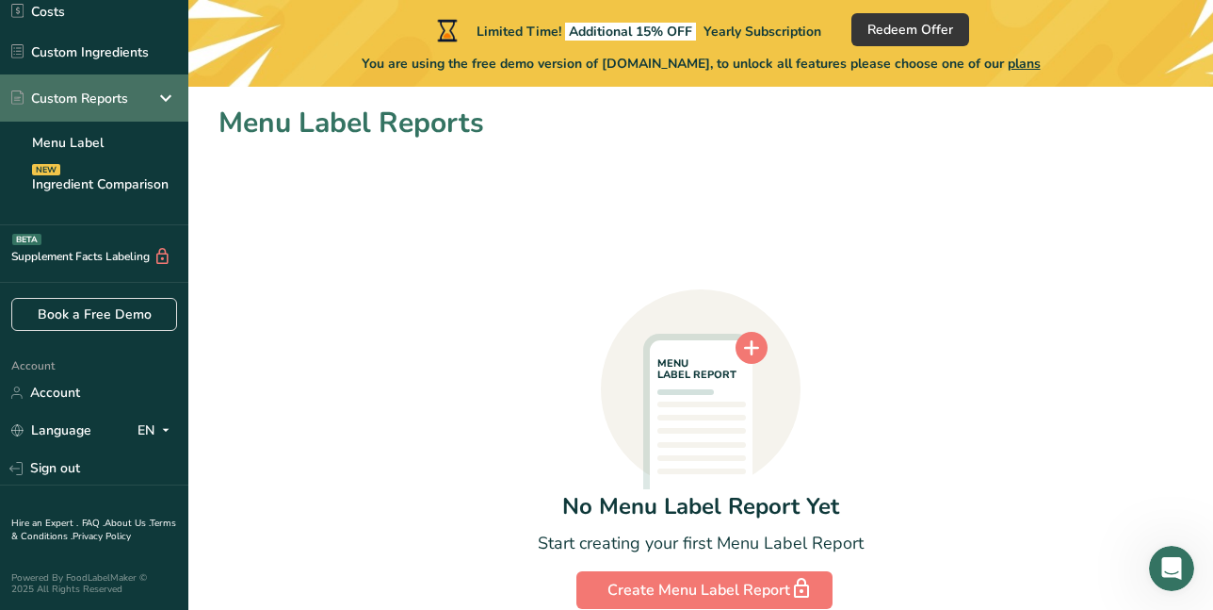
click at [77, 98] on div "Custom Reports" at bounding box center [69, 99] width 117 height 20
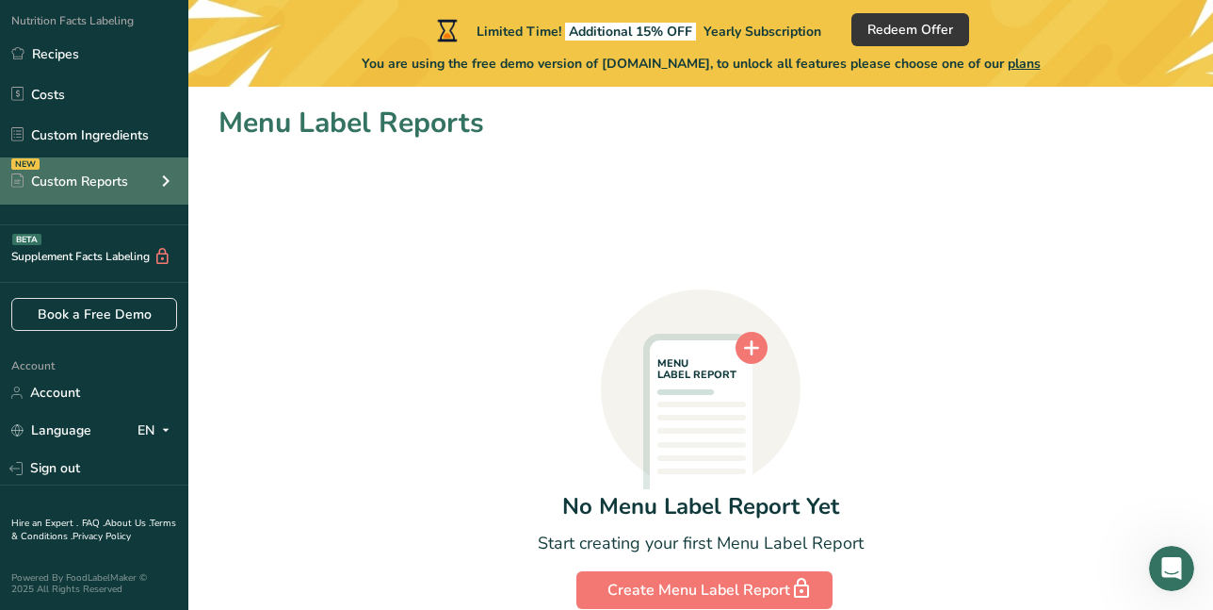
scroll to position [136, 0]
click at [27, 159] on div "NEW" at bounding box center [25, 163] width 28 height 11
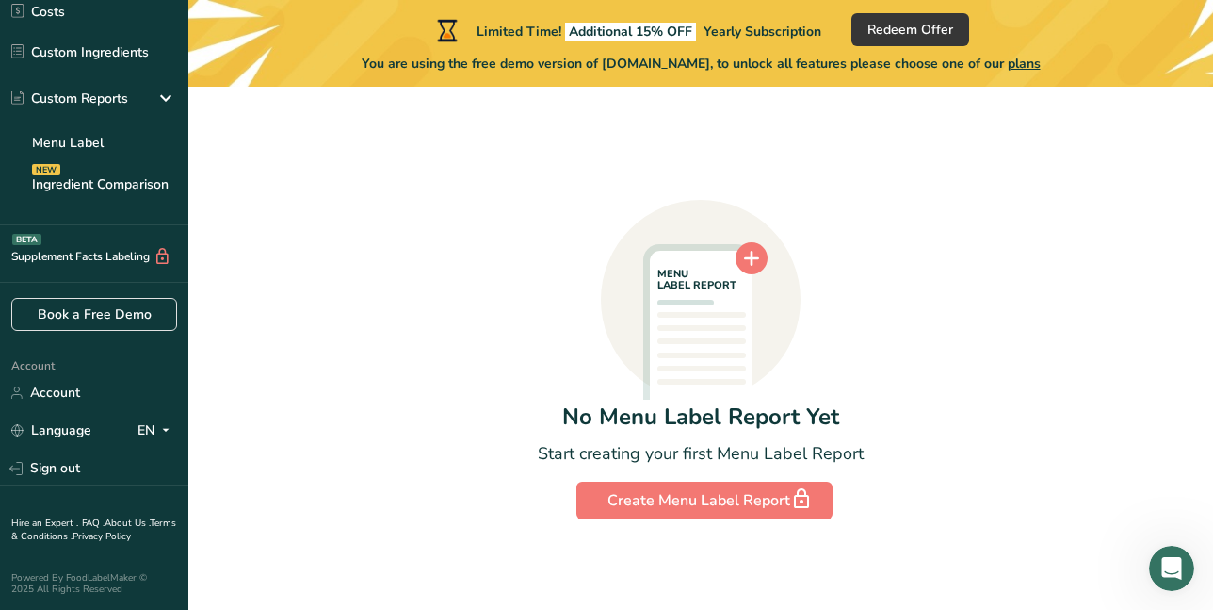
scroll to position [0, 0]
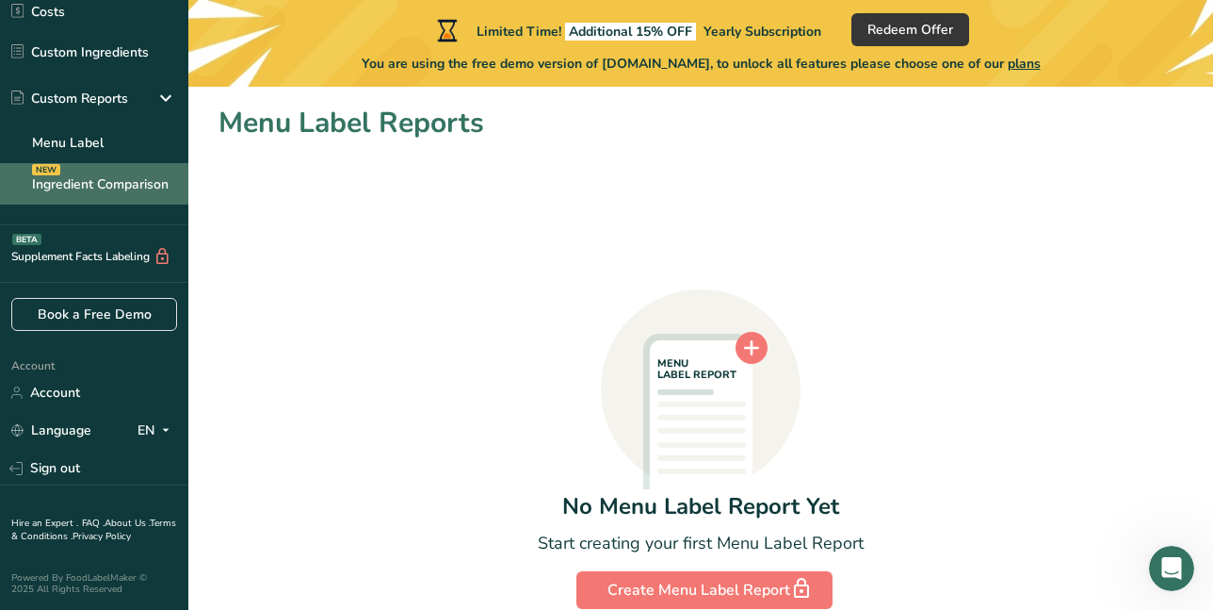
click at [106, 187] on link "Ingredient Comparison NEW" at bounding box center [94, 183] width 188 height 41
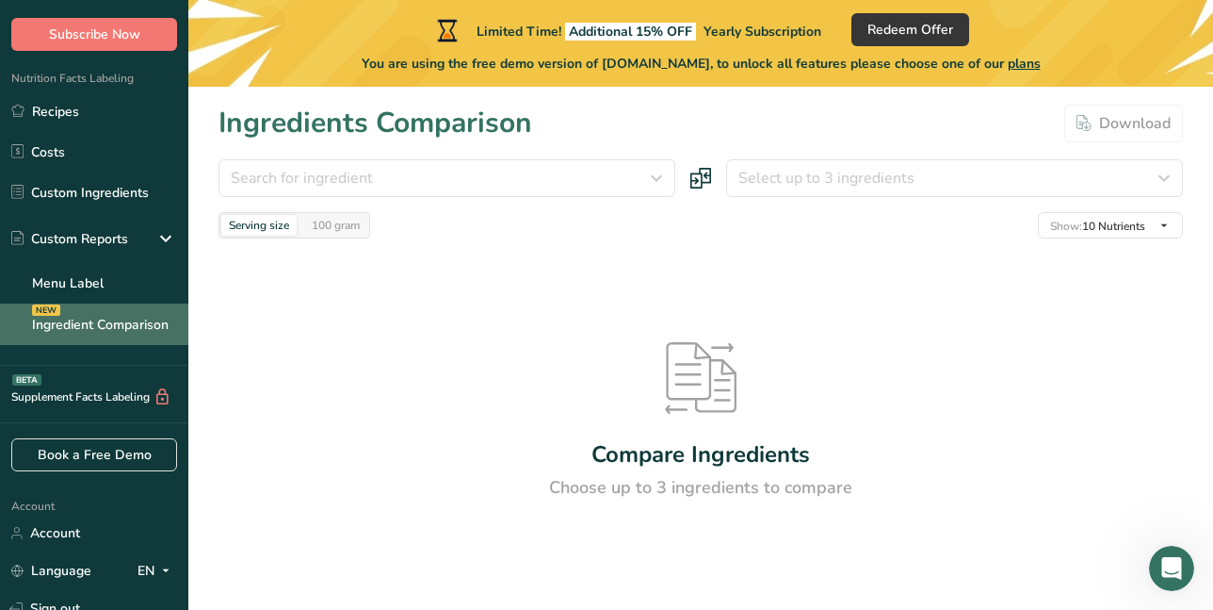
scroll to position [30, 0]
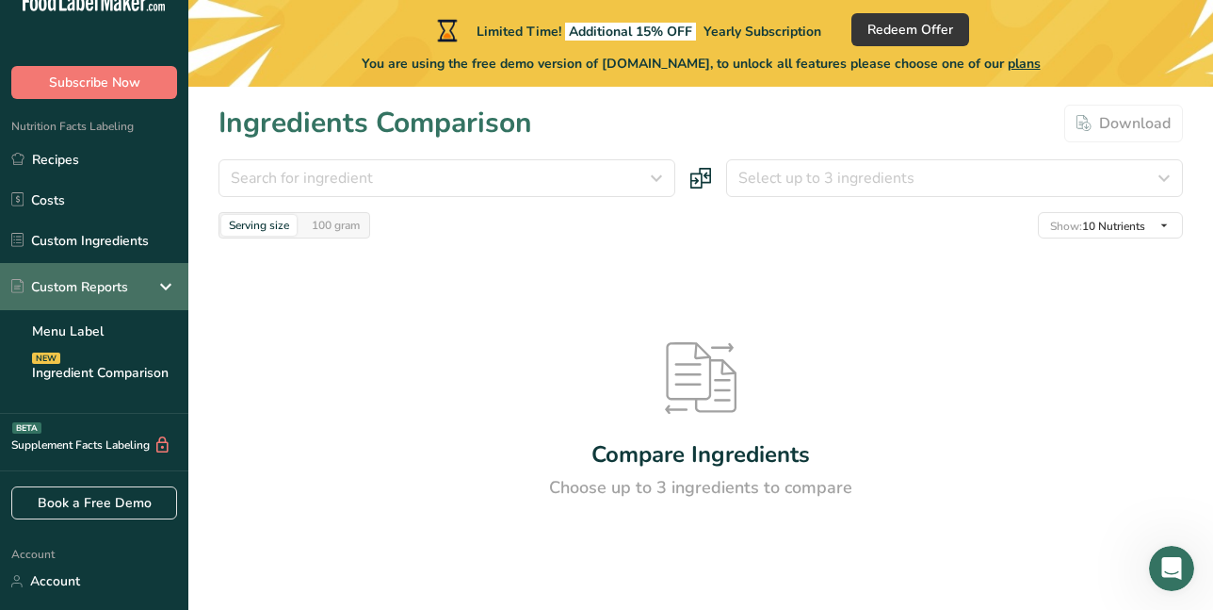
click at [52, 285] on div "Custom Reports" at bounding box center [69, 287] width 117 height 20
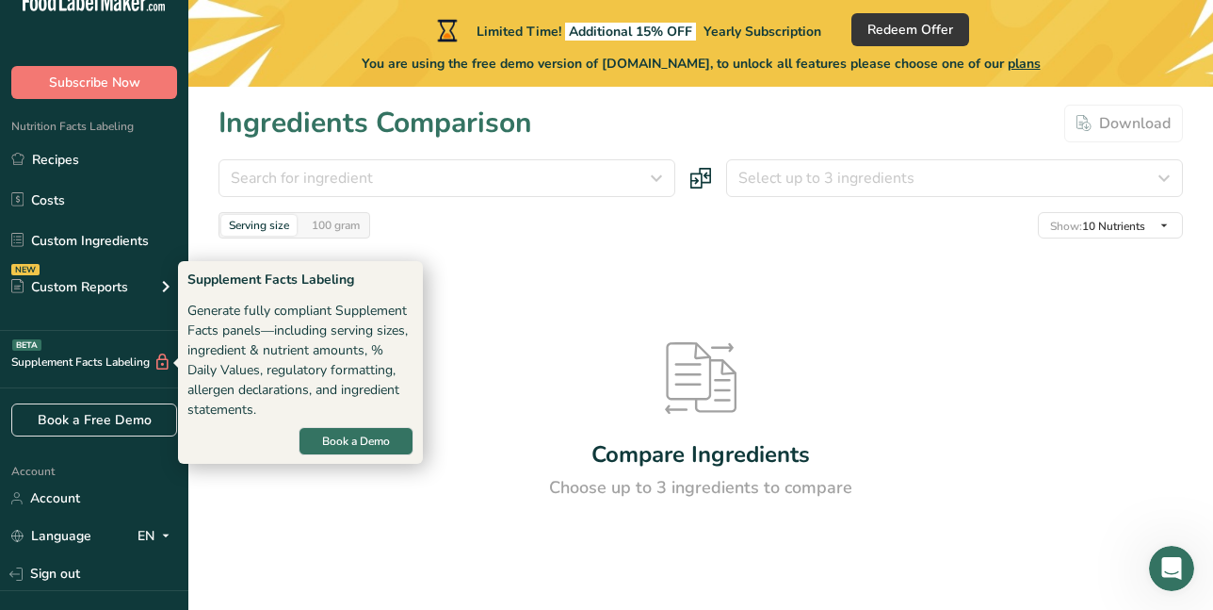
click at [35, 358] on div "Supplement Facts Labeling BETA" at bounding box center [85, 362] width 171 height 20
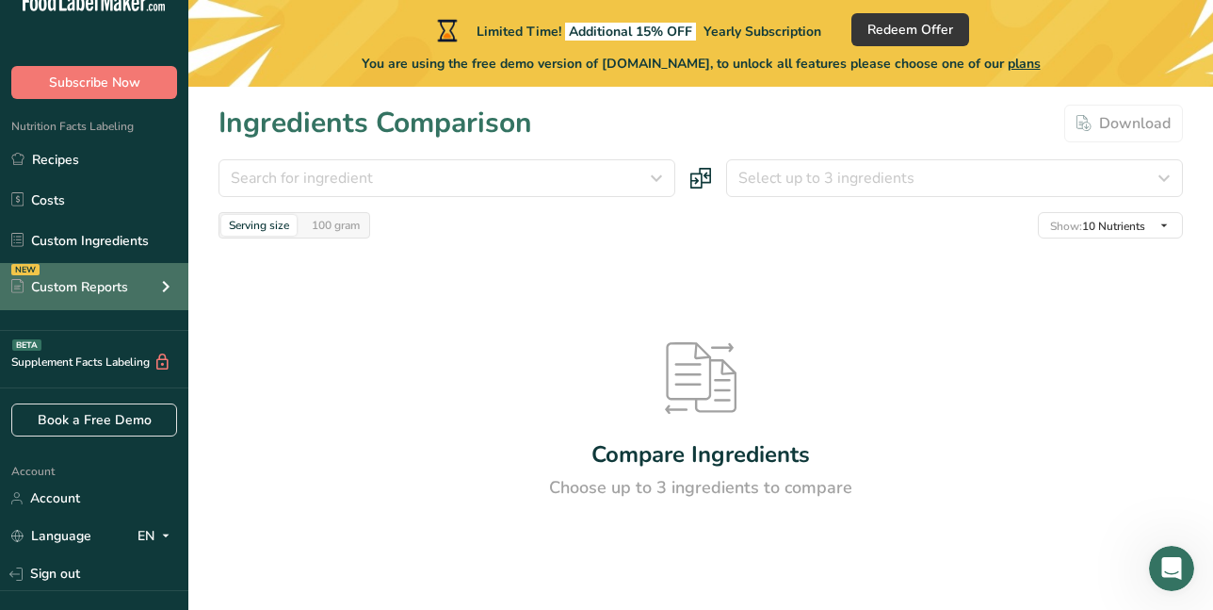
click at [43, 286] on div "Custom Reports" at bounding box center [69, 287] width 117 height 20
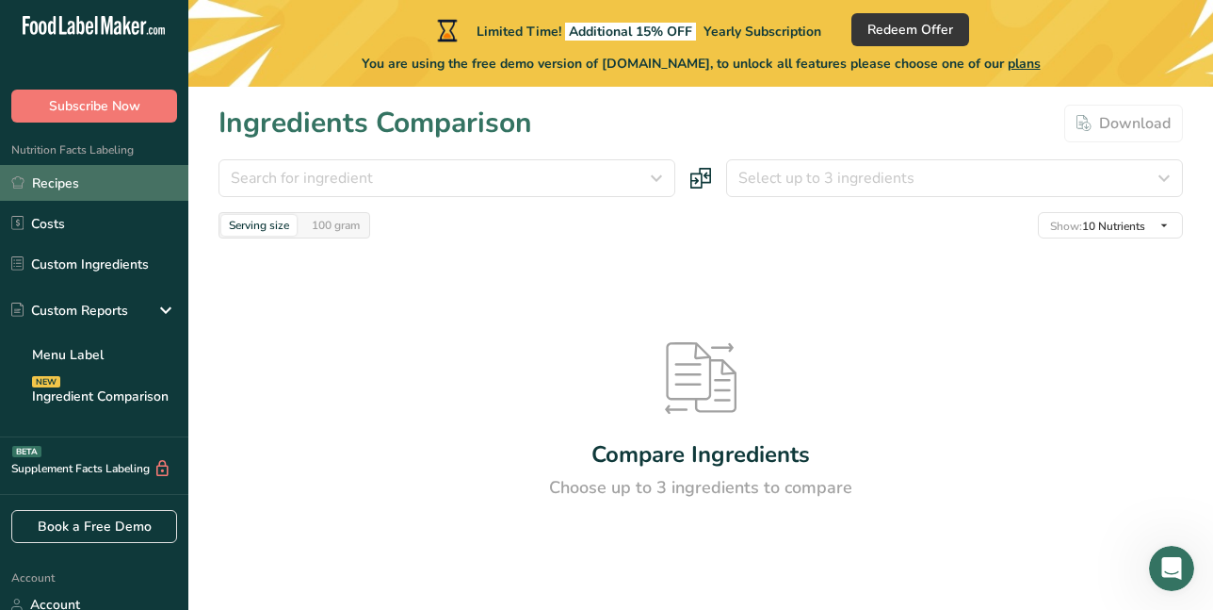
scroll to position [0, 0]
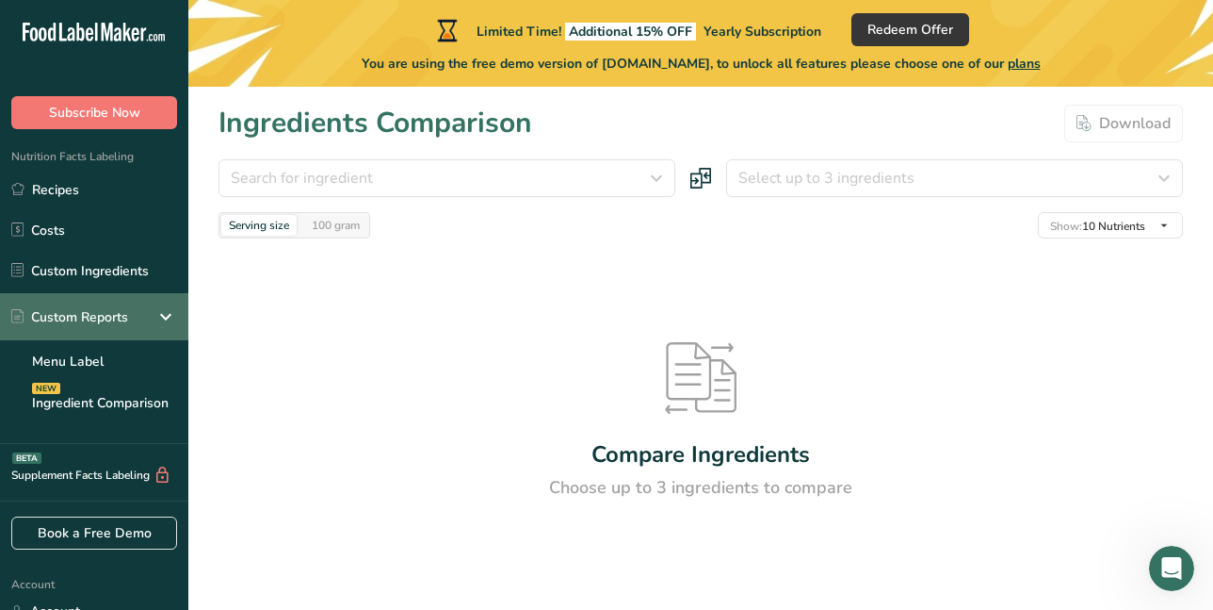
click at [49, 312] on div "Custom Reports" at bounding box center [69, 317] width 117 height 20
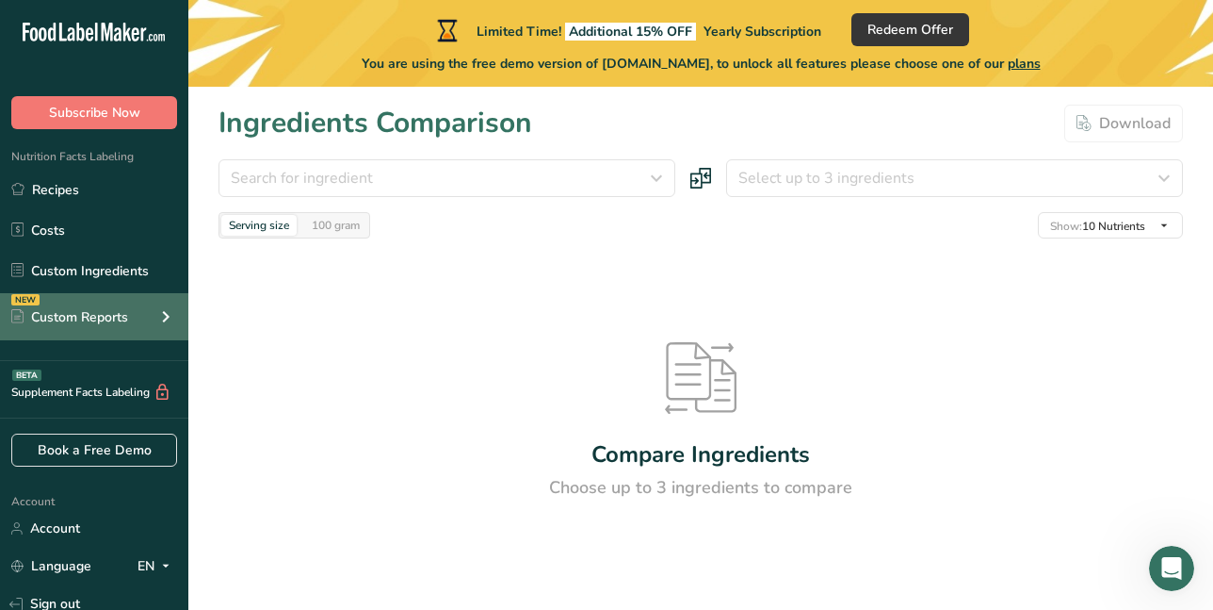
click at [39, 298] on div "NEW" at bounding box center [25, 299] width 28 height 11
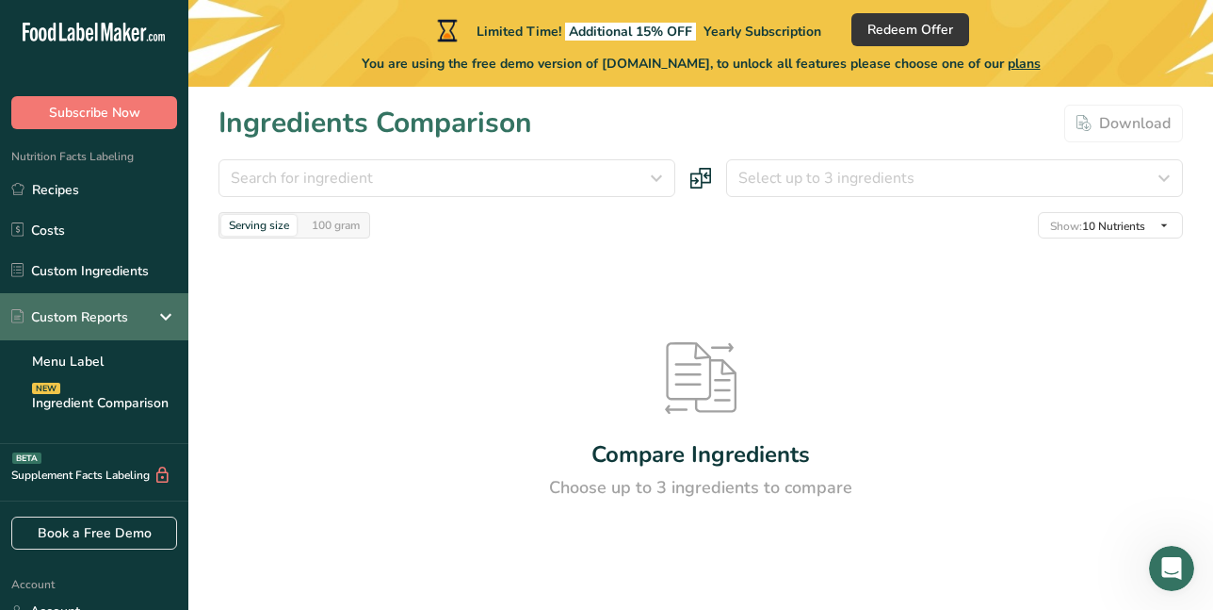
click at [44, 302] on div "Custom Reports" at bounding box center [94, 316] width 188 height 47
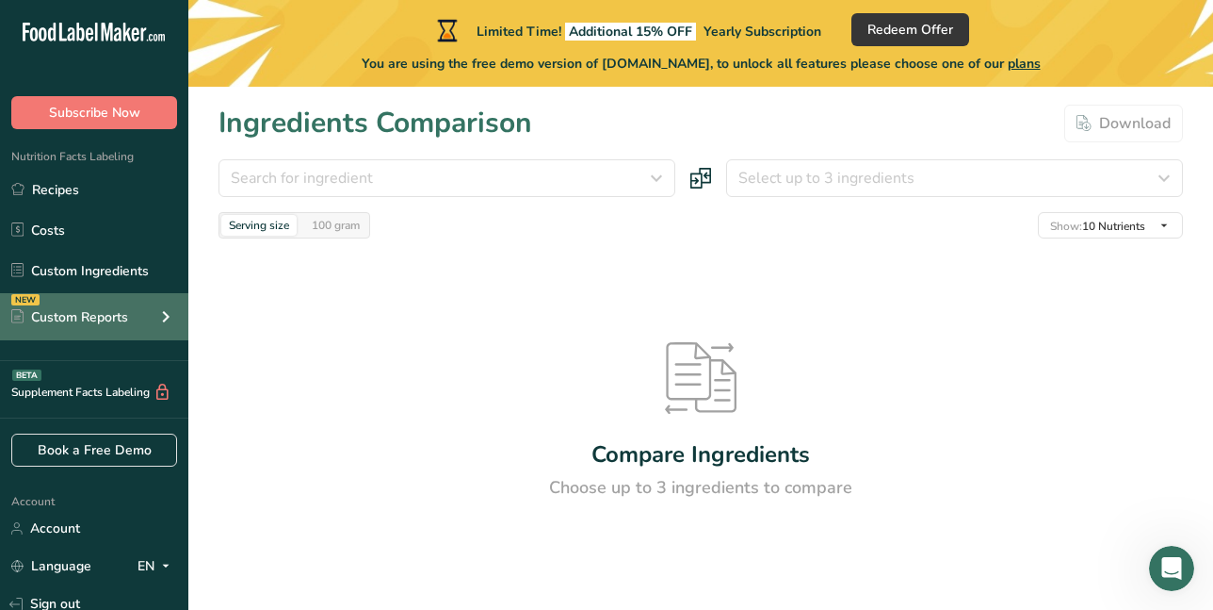
click at [48, 310] on div "Custom Reports" at bounding box center [69, 317] width 117 height 20
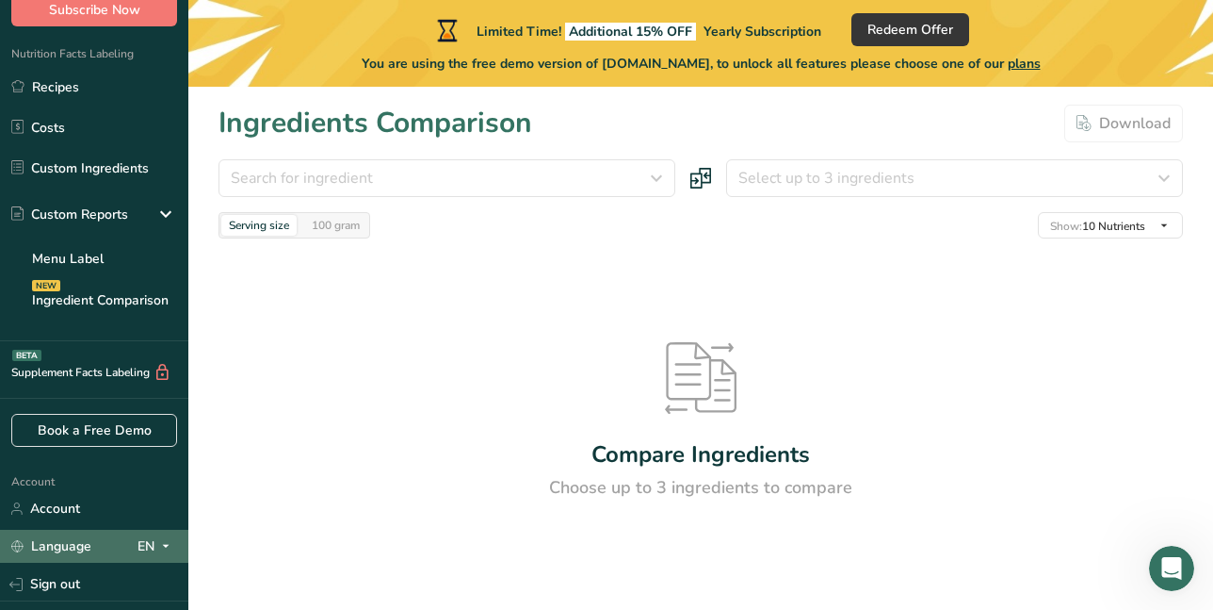
scroll to position [30, 0]
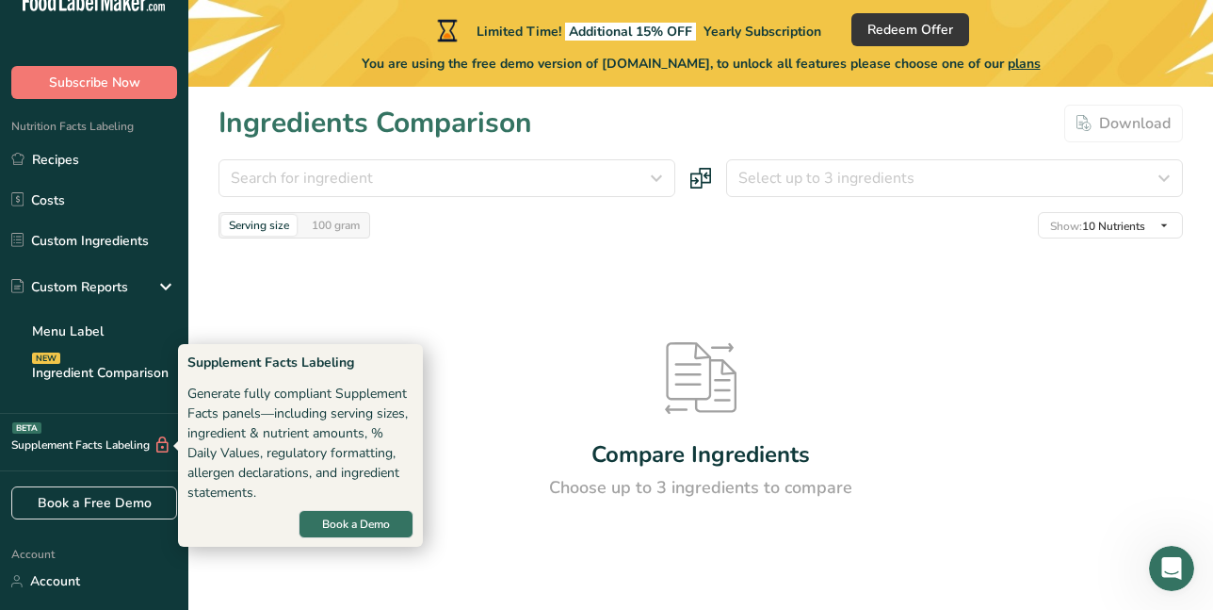
click at [92, 443] on div "Supplement Facts Labeling BETA" at bounding box center [85, 445] width 171 height 20
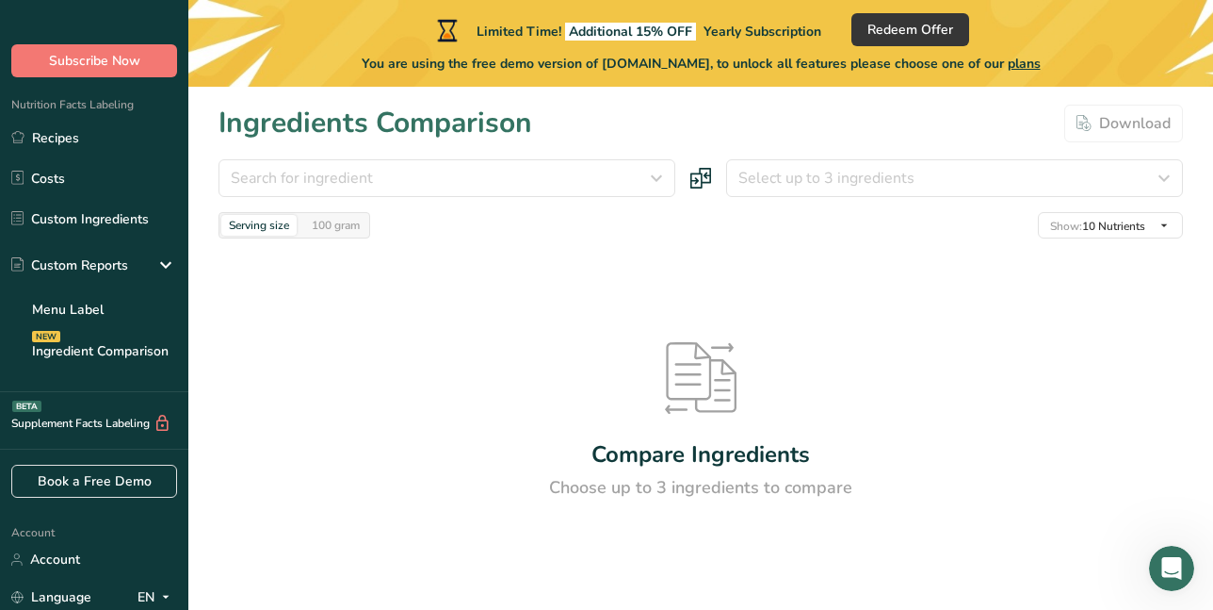
scroll to position [0, 0]
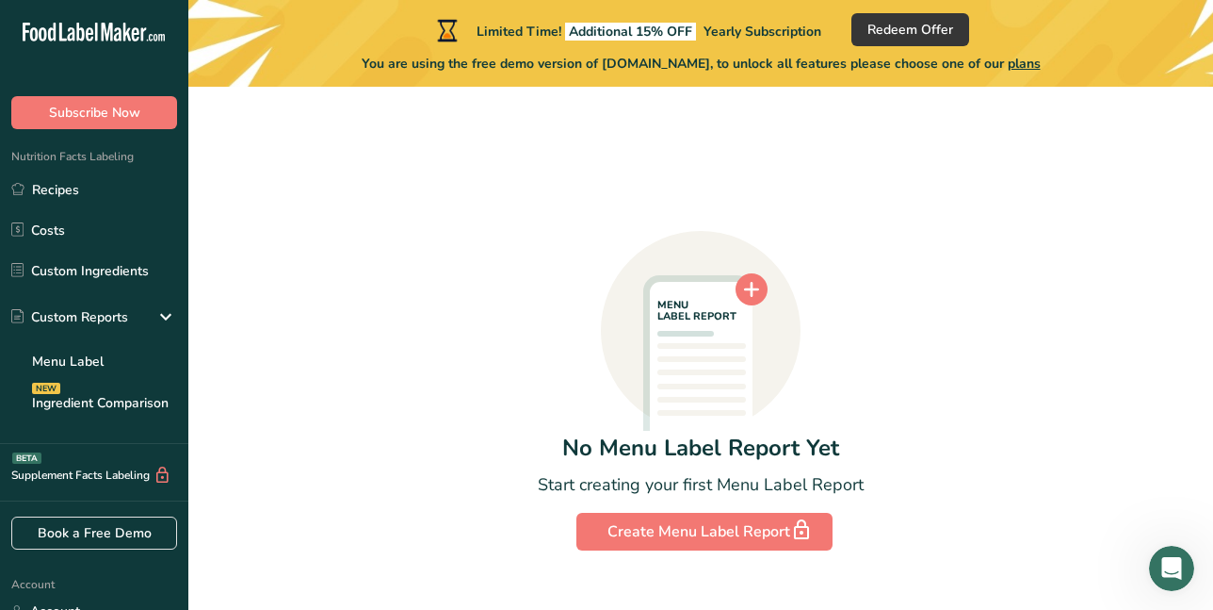
scroll to position [90, 0]
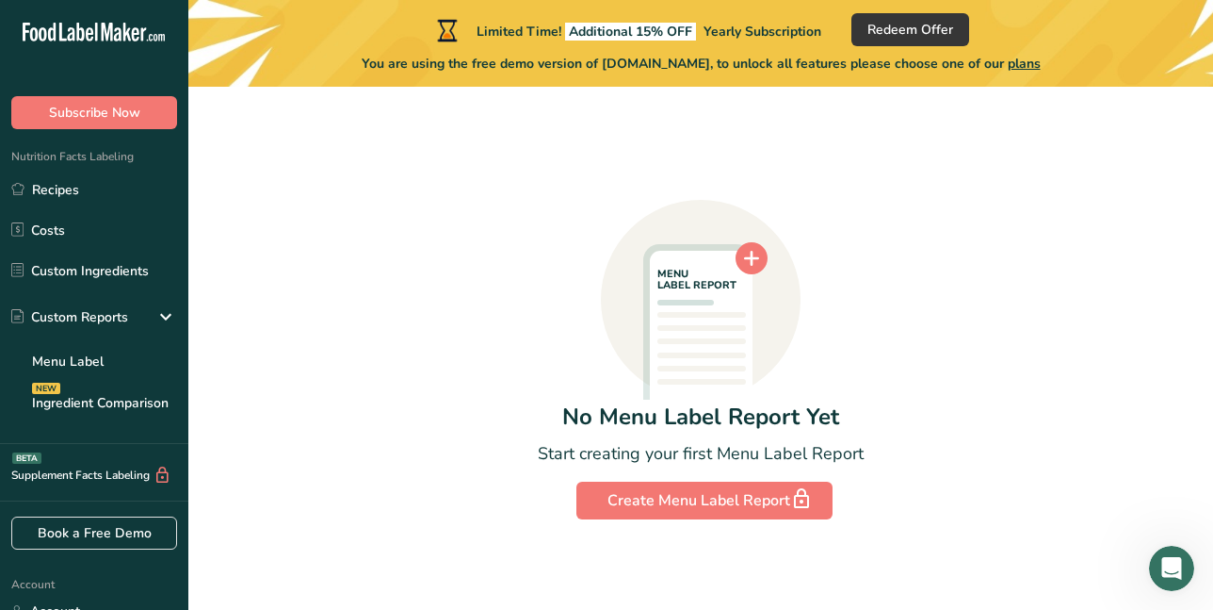
click at [735, 299] on icon at bounding box center [701, 339] width 103 height 177
click at [747, 257] on icon at bounding box center [751, 258] width 15 height 15
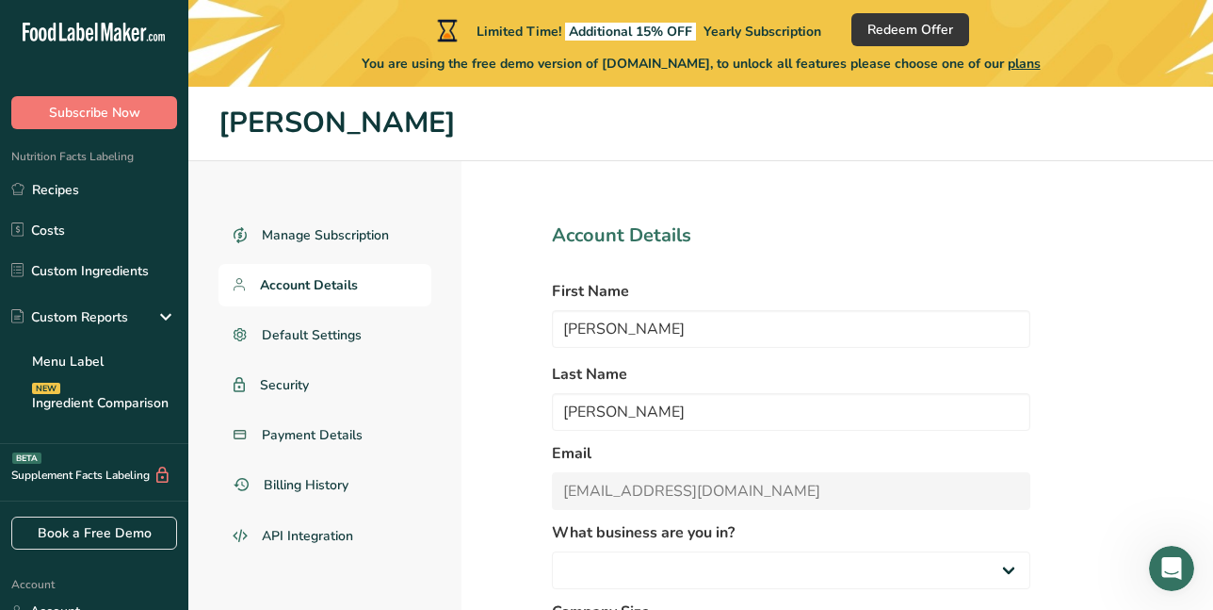
select select
select select "5"
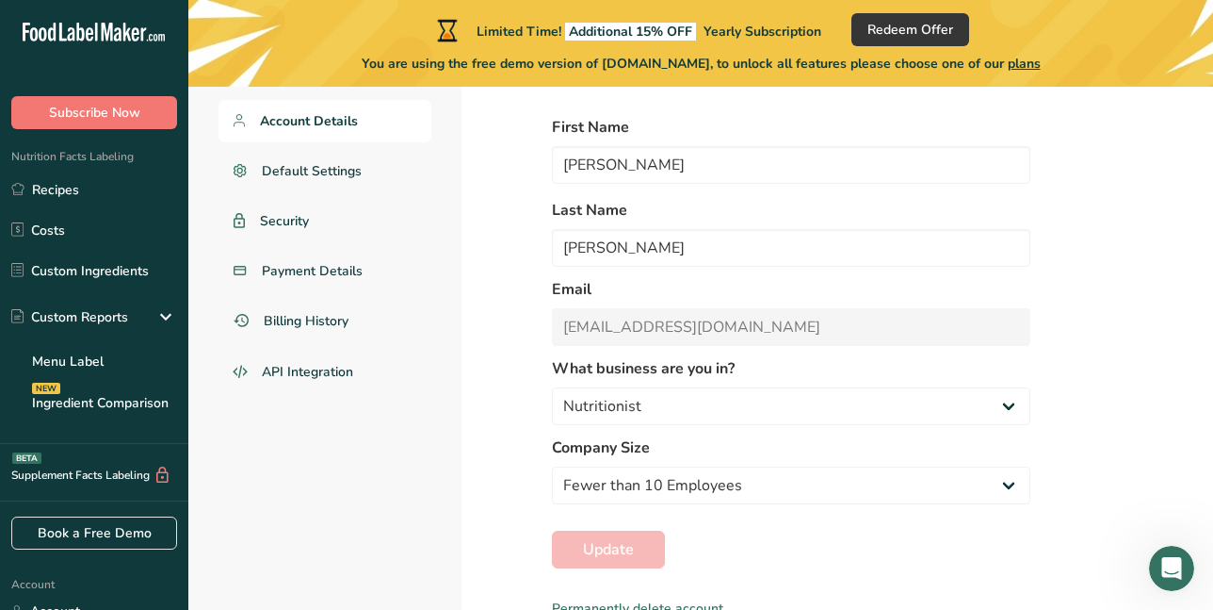
scroll to position [172, 0]
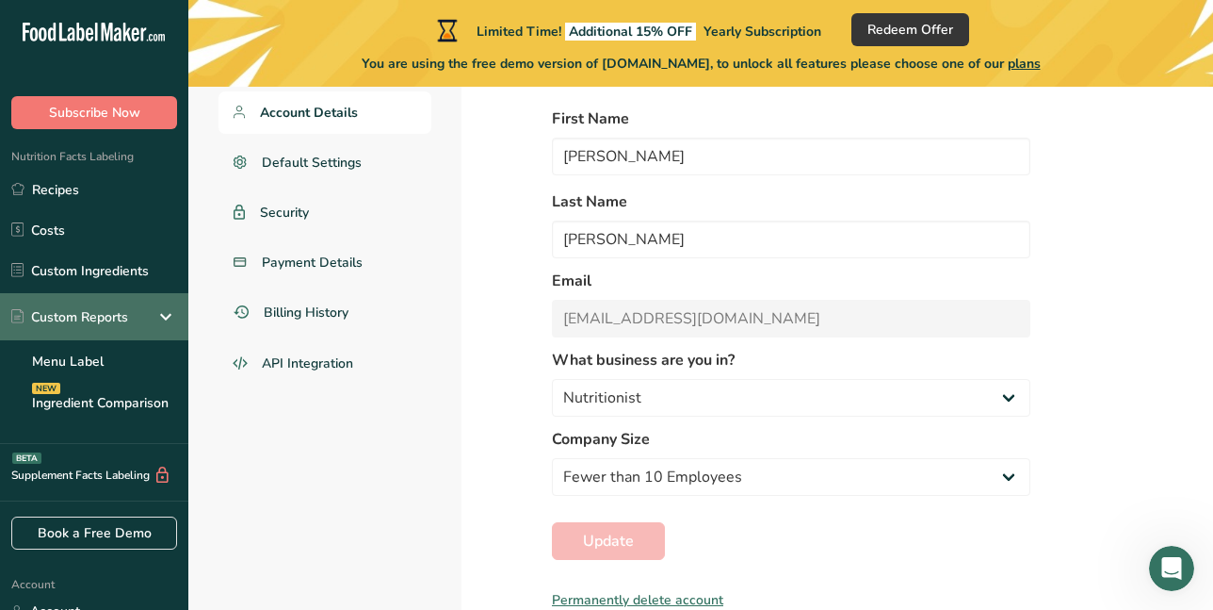
click at [76, 313] on div "Custom Reports" at bounding box center [69, 317] width 117 height 20
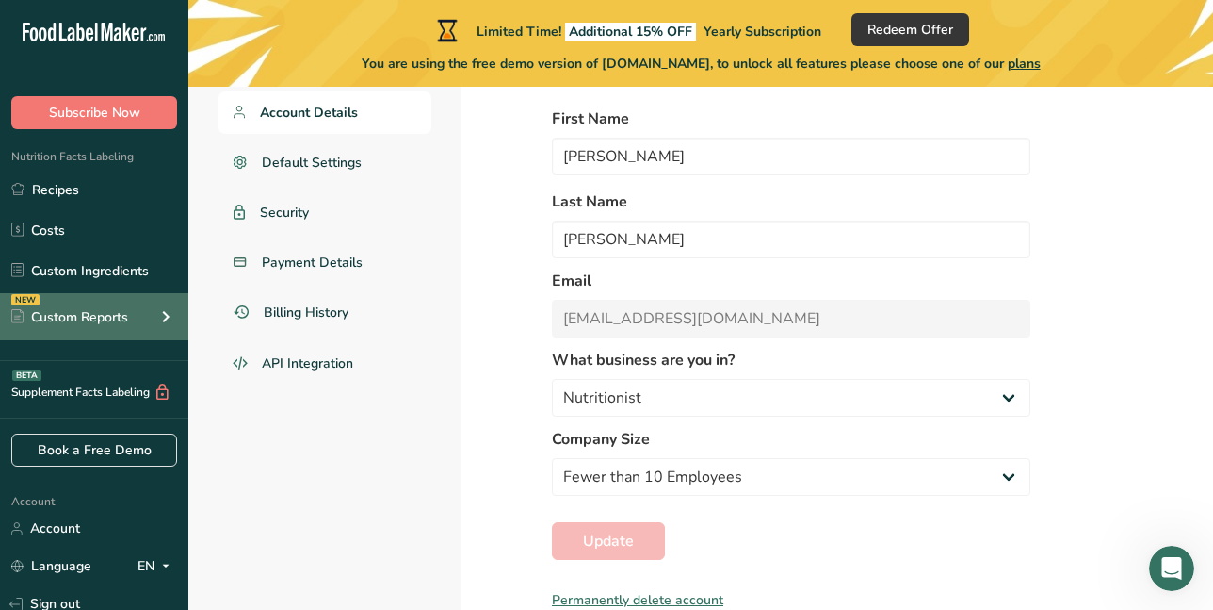
click at [22, 294] on div "NEW" at bounding box center [25, 299] width 28 height 11
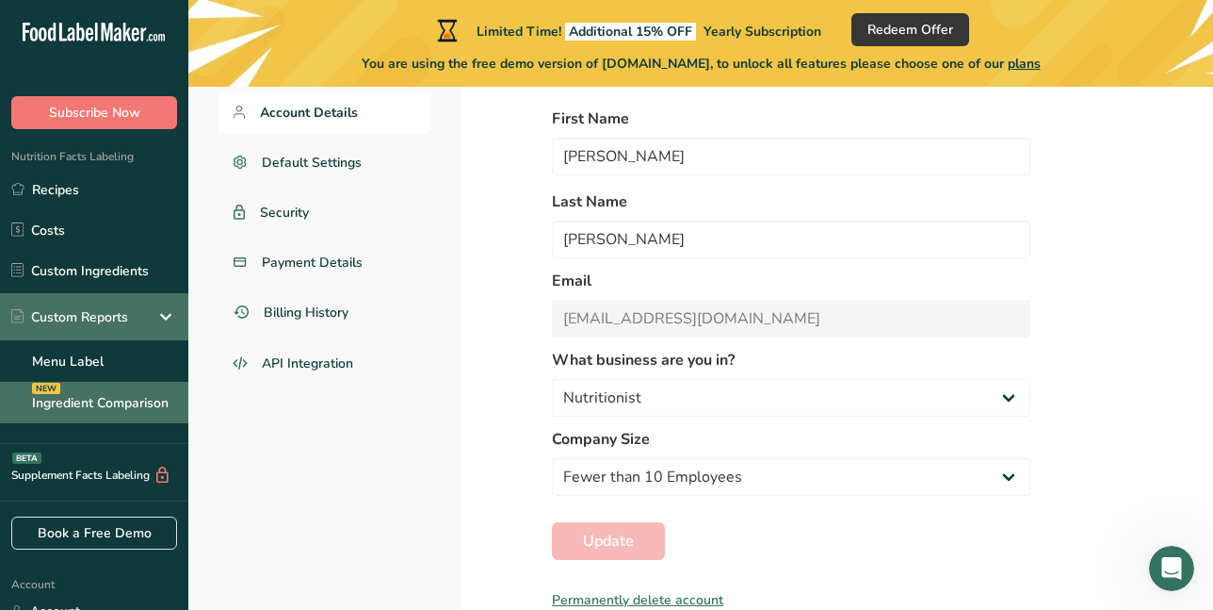
click at [33, 383] on div "NEW" at bounding box center [46, 387] width 28 height 11
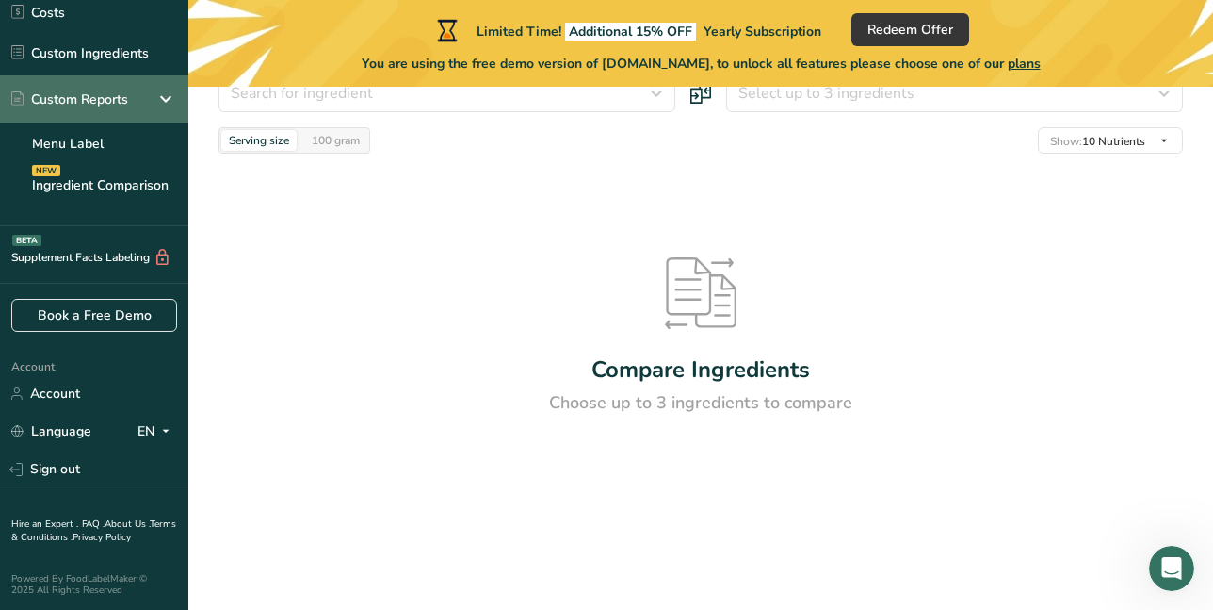
scroll to position [219, 0]
click at [71, 390] on link "Account" at bounding box center [94, 392] width 188 height 33
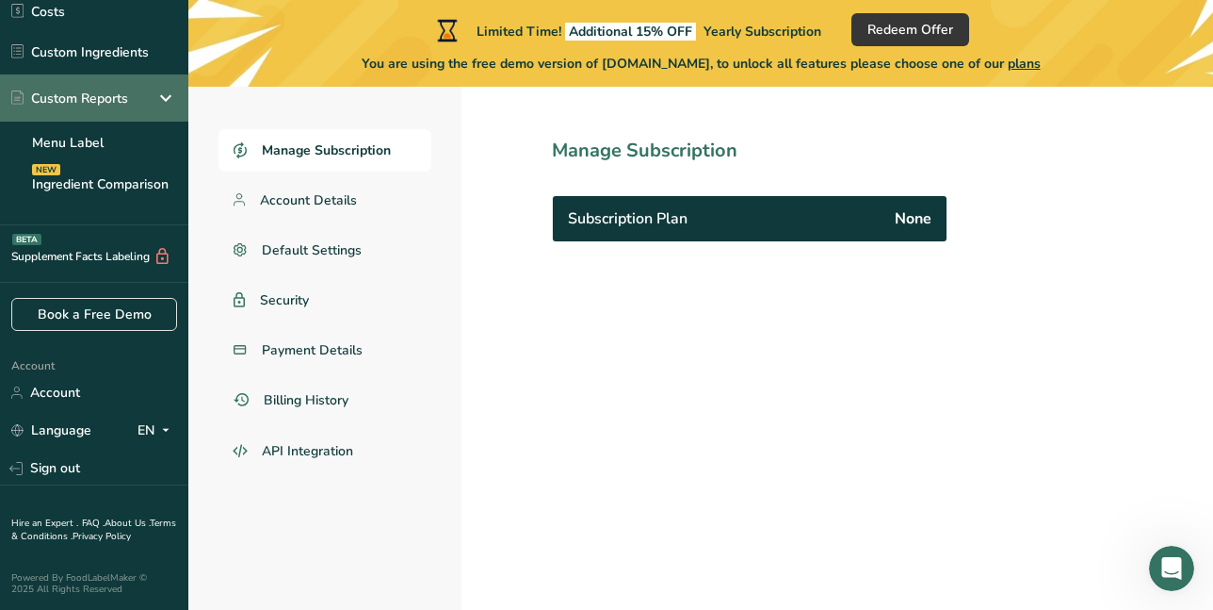
click at [917, 223] on span "None" at bounding box center [913, 218] width 37 height 23
click at [601, 215] on span "Subscription Plan" at bounding box center [628, 218] width 120 height 23
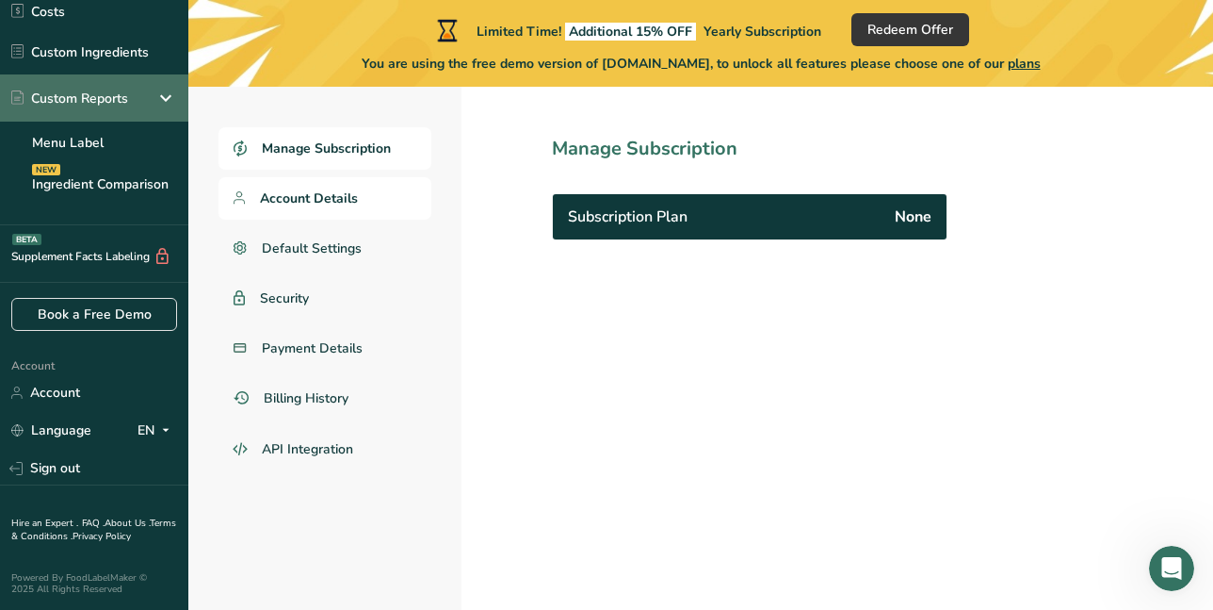
click at [305, 203] on span "Account Details" at bounding box center [309, 198] width 98 height 20
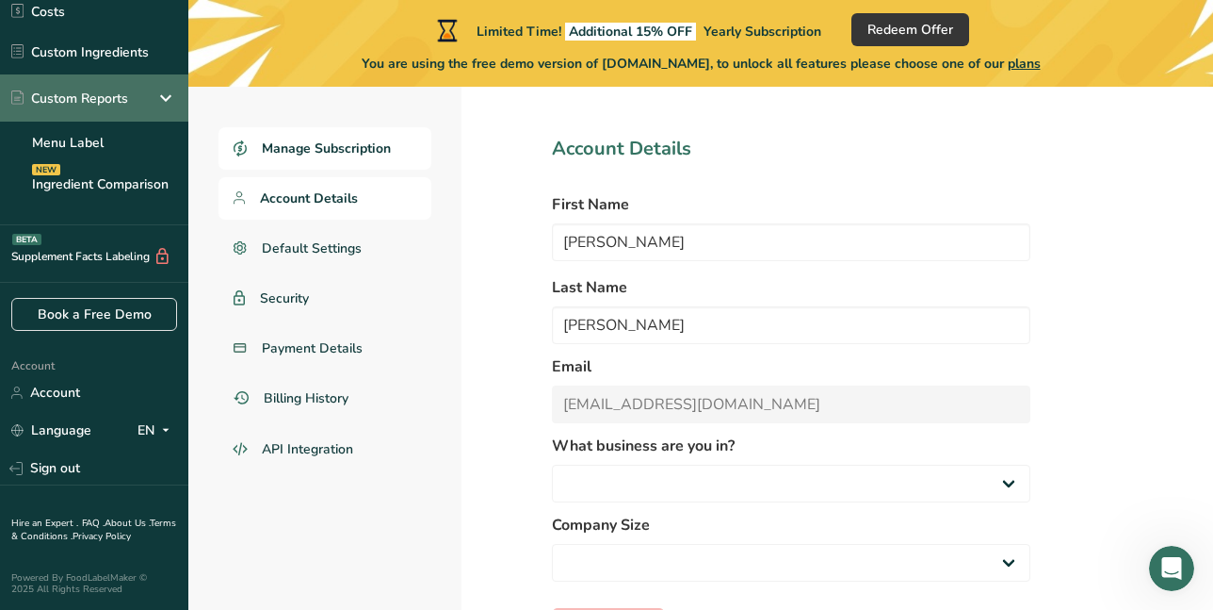
select select "5"
click at [310, 150] on span "Manage Subscription" at bounding box center [326, 148] width 129 height 20
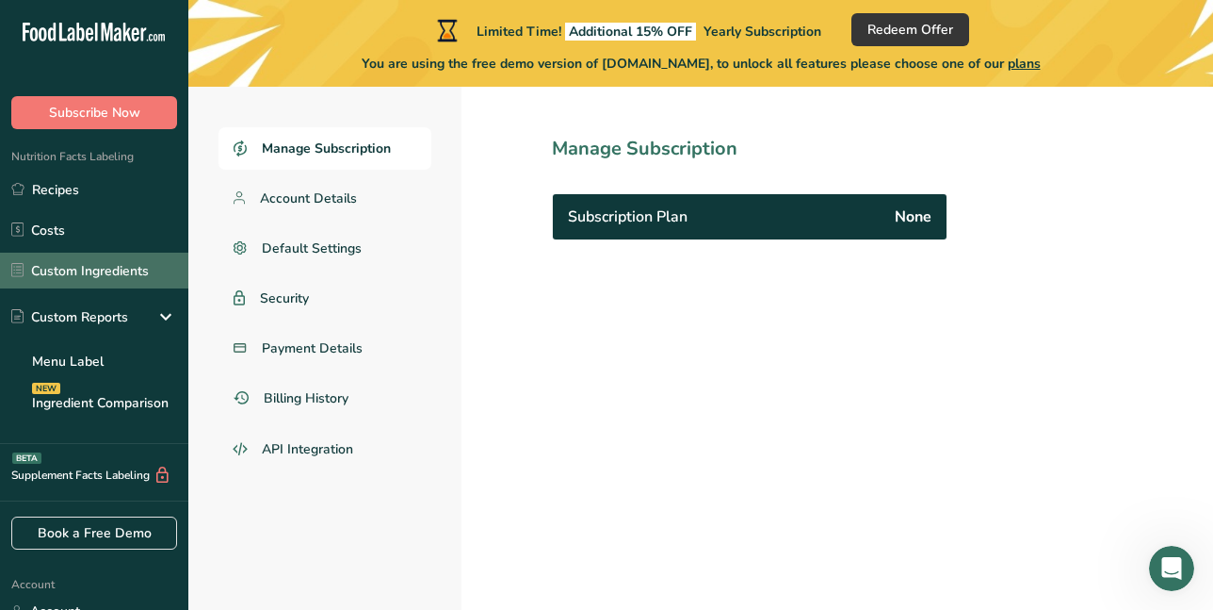
click at [68, 264] on link "Custom Ingredients" at bounding box center [94, 270] width 188 height 36
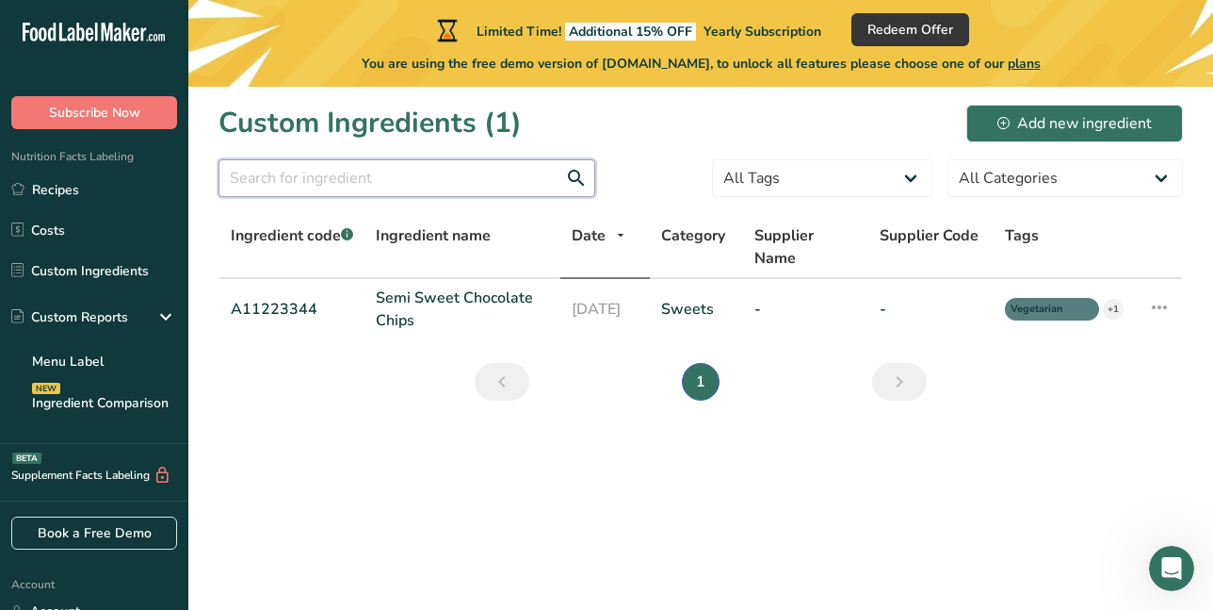
click at [312, 182] on input "text" at bounding box center [407, 178] width 377 height 38
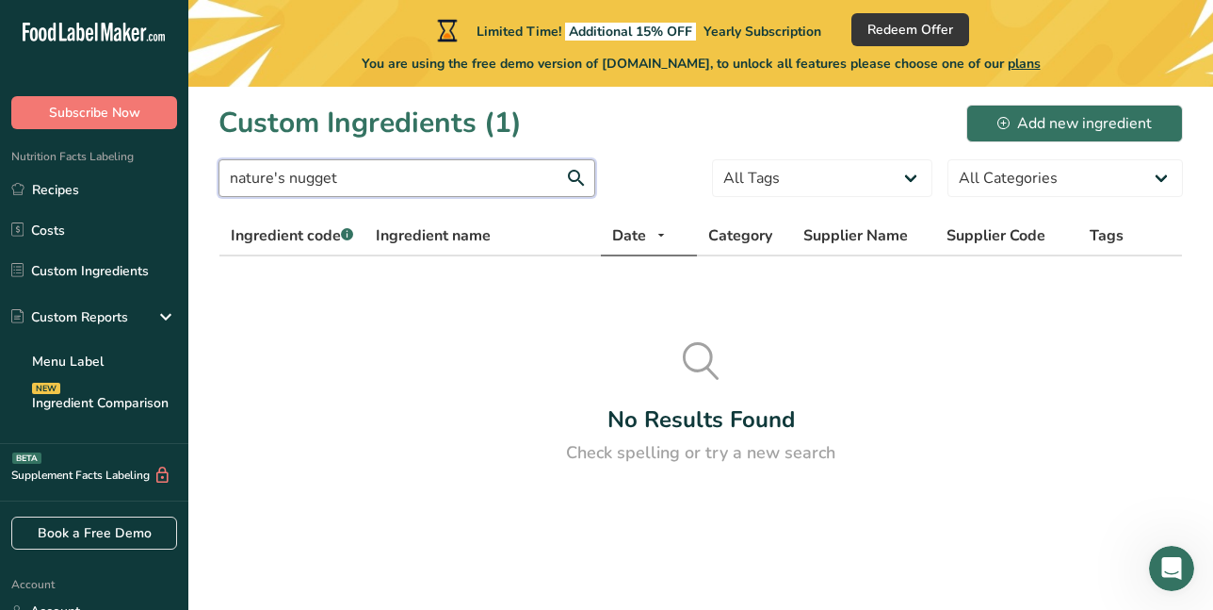
type input "nature's nuggets"
drag, startPoint x: 385, startPoint y: 190, endPoint x: 187, endPoint y: 183, distance: 198.0
click at [187, 183] on div ".a-20{fill:#fff;} Subscribe Now Nutrition Facts Labeling Recipes Costs Custom I…" at bounding box center [606, 305] width 1213 height 610
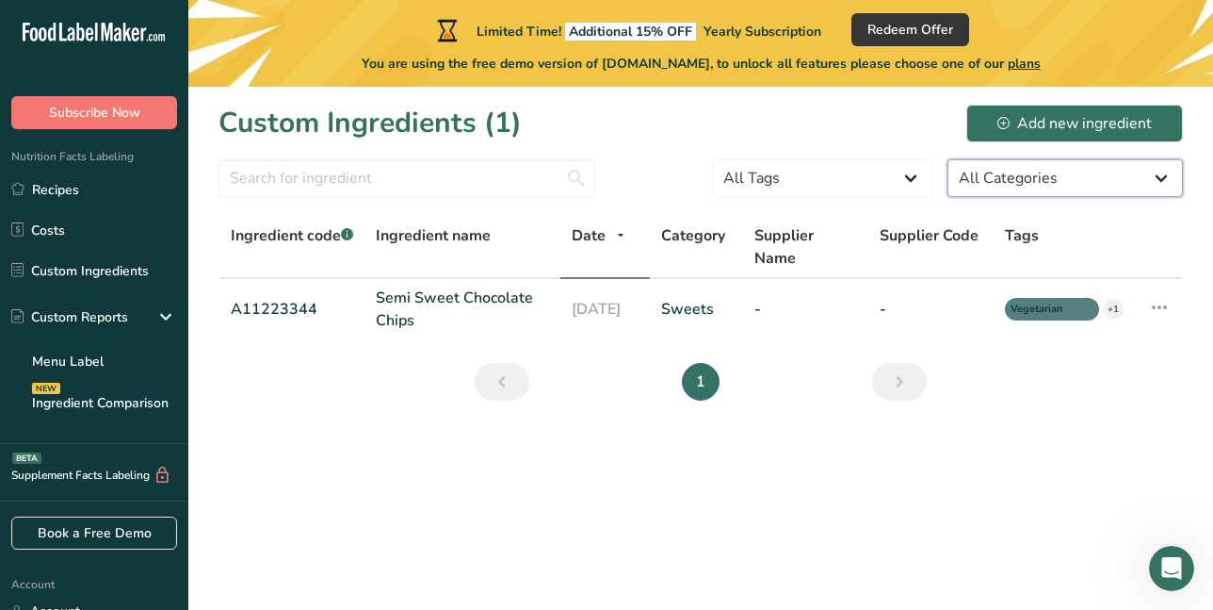
click at [1162, 185] on select "All Categories American Indian/Alaska Native Foods Baby Foods Baked Products Be…" at bounding box center [1066, 178] width 236 height 38
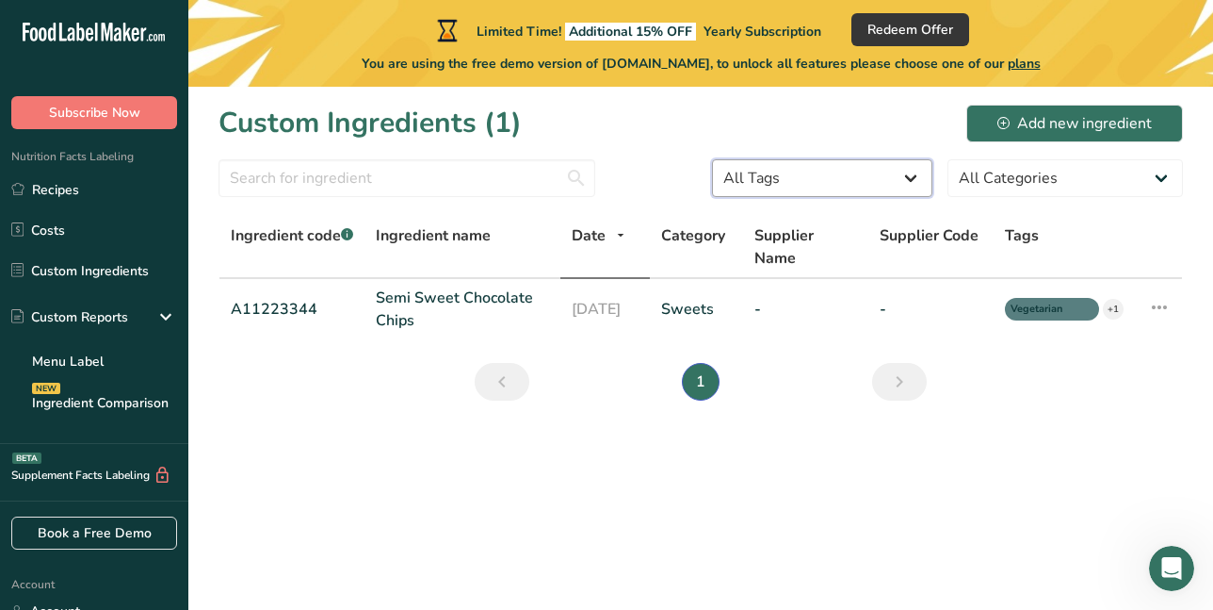
click at [912, 184] on select "All Tags Source of Antioxidants Prebiotic Effect Source of Omega 3 Plant-based …" at bounding box center [822, 178] width 220 height 38
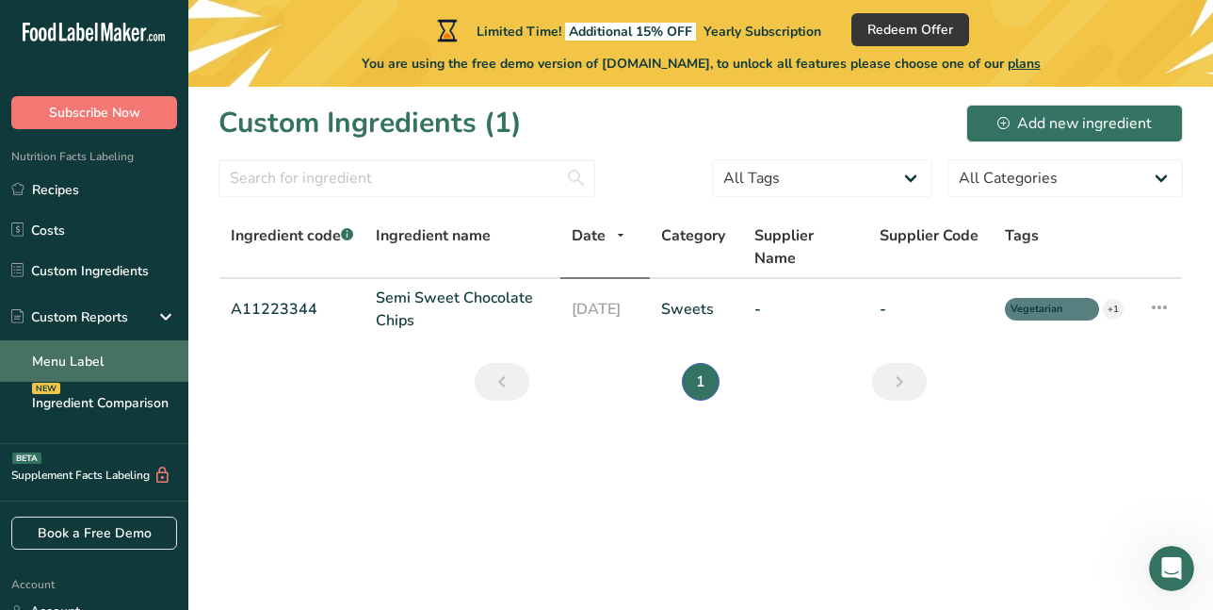
click at [80, 362] on link "Menu Label" at bounding box center [94, 360] width 188 height 41
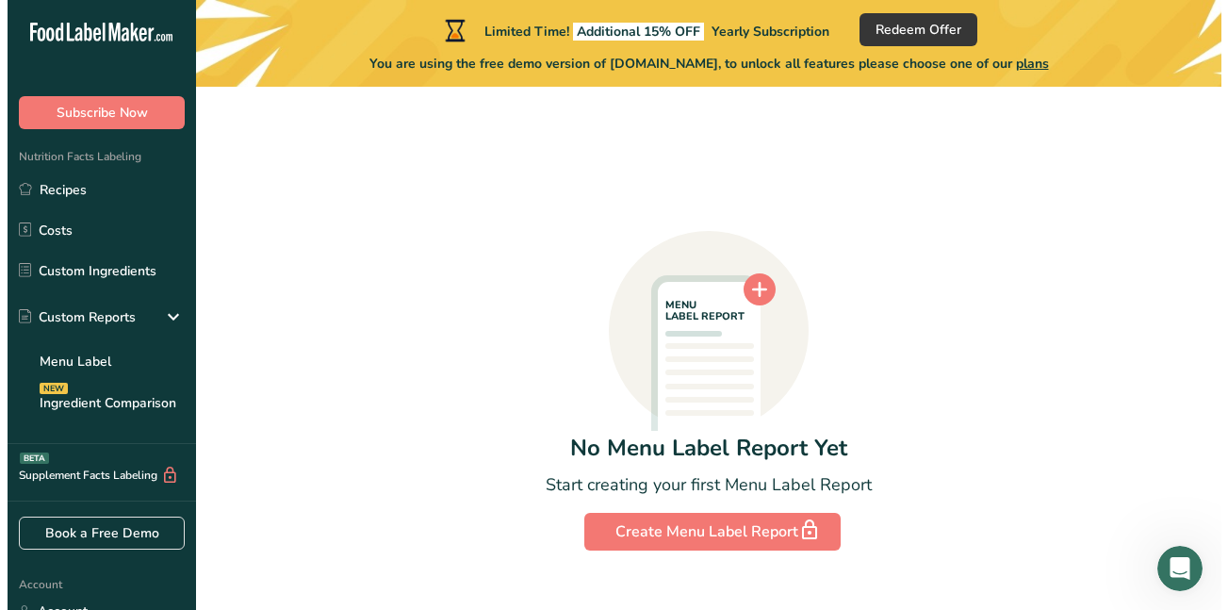
scroll to position [90, 0]
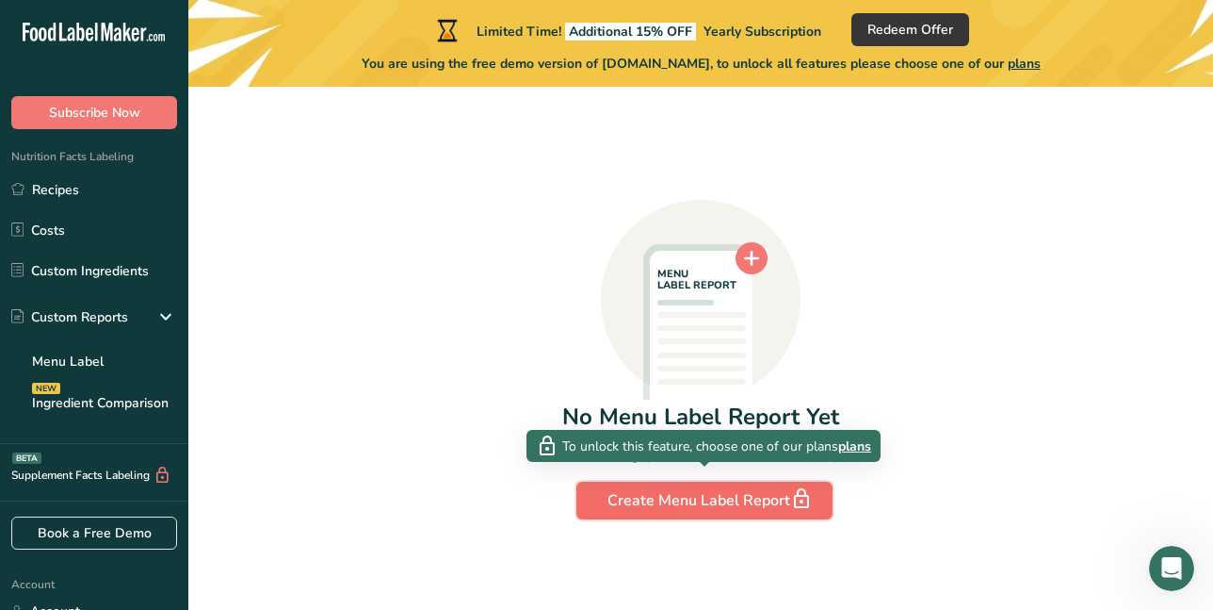
click at [680, 505] on div "Create Menu Label Report" at bounding box center [705, 500] width 194 height 26
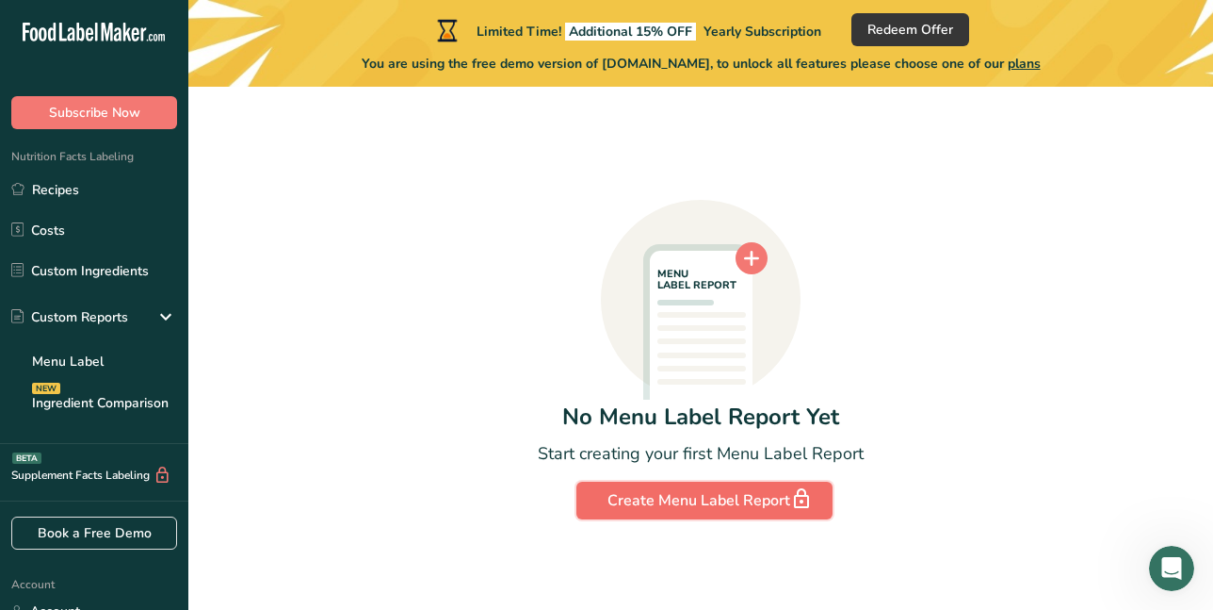
click at [680, 498] on div "Create Menu Label Report" at bounding box center [705, 500] width 194 height 26
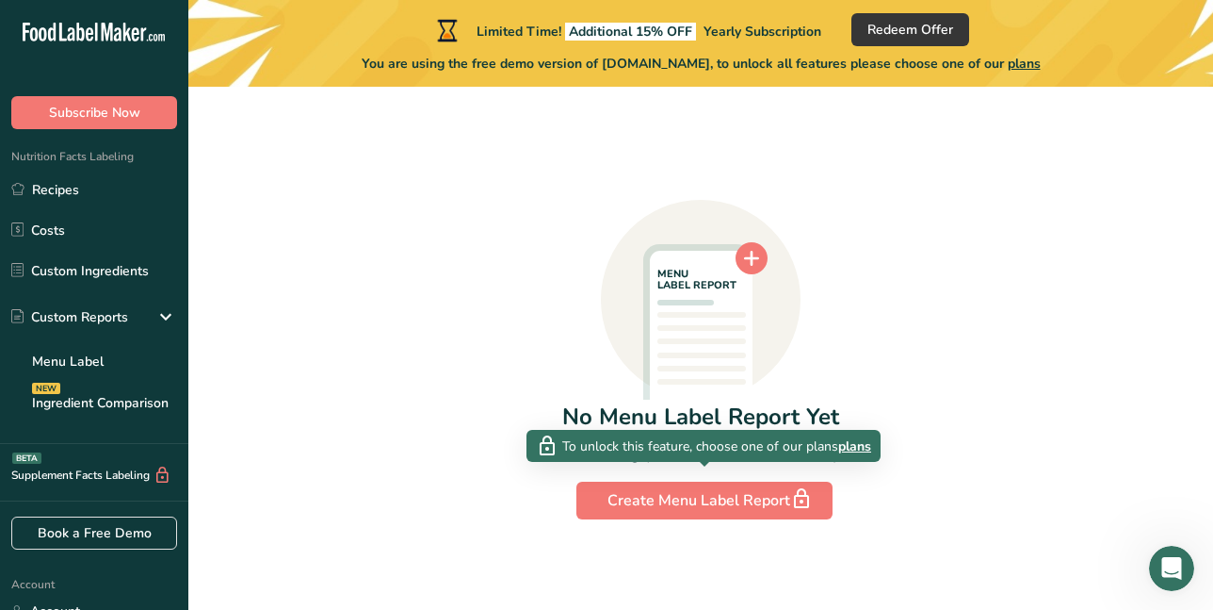
click at [672, 447] on span "To unlock this feature, choose one of our plans" at bounding box center [700, 446] width 276 height 20
click at [815, 450] on span "To unlock this feature, choose one of our plans" at bounding box center [700, 446] width 276 height 20
click at [859, 443] on span "plans" at bounding box center [854, 446] width 33 height 20
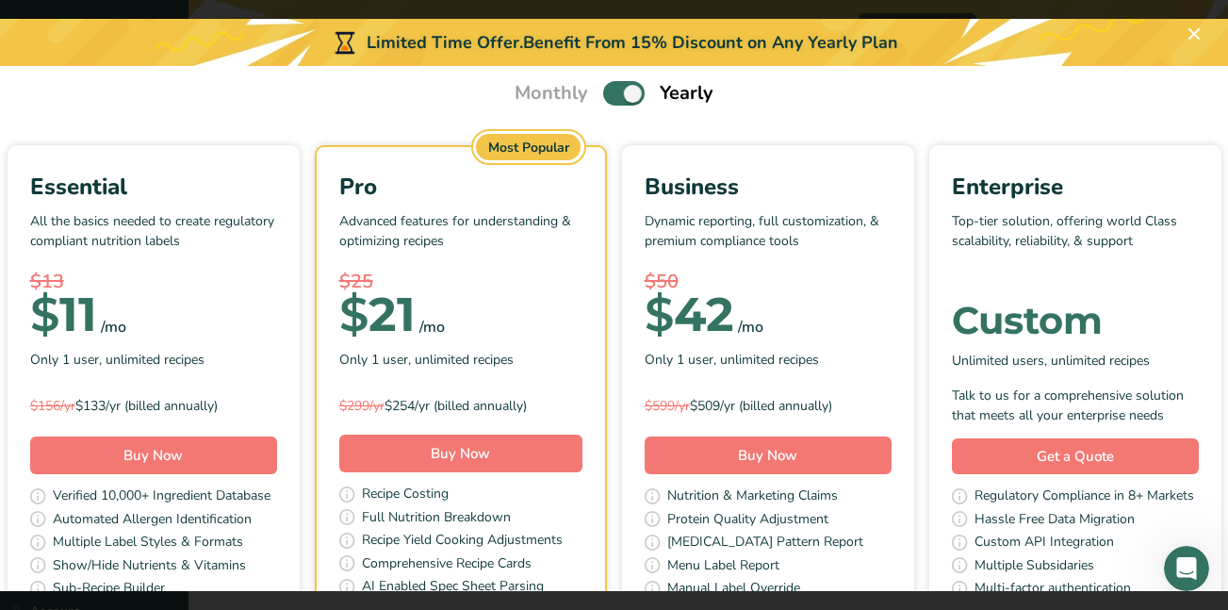
scroll to position [0, 0]
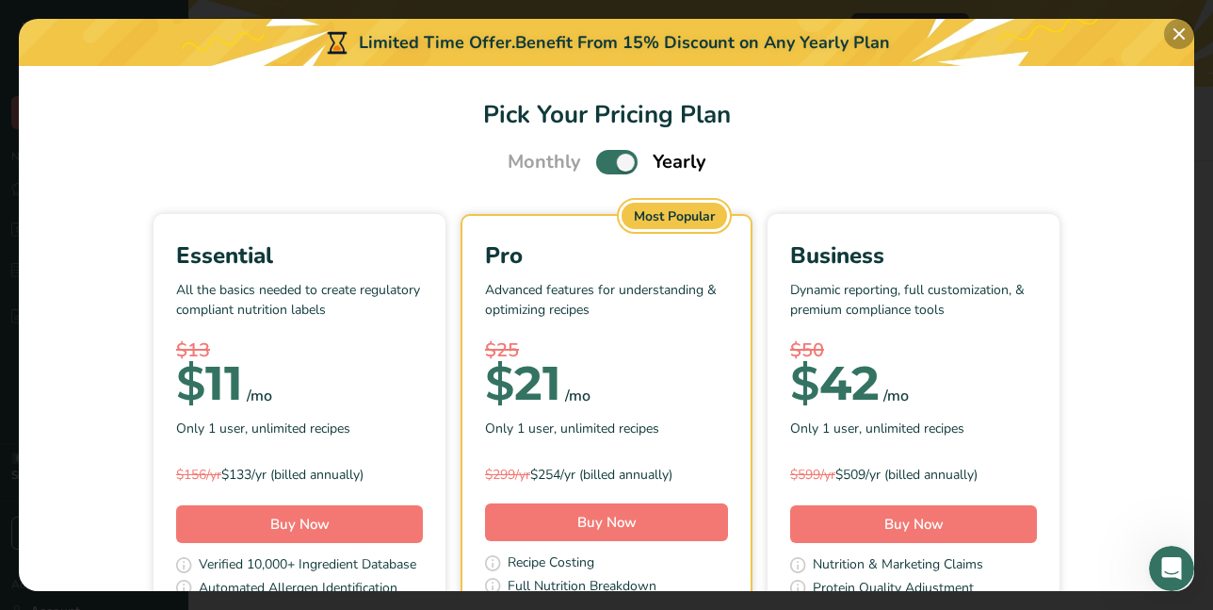
click at [1181, 39] on button "Pick Your Pricing Plan Modal" at bounding box center [1179, 34] width 30 height 30
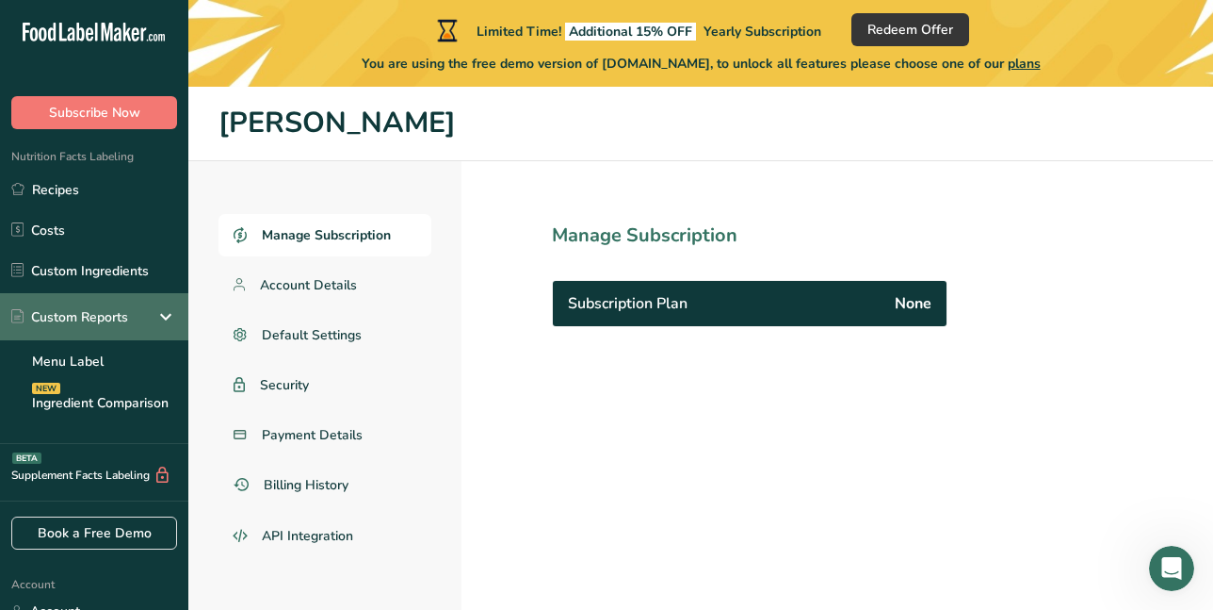
click at [164, 314] on icon at bounding box center [166, 317] width 23 height 34
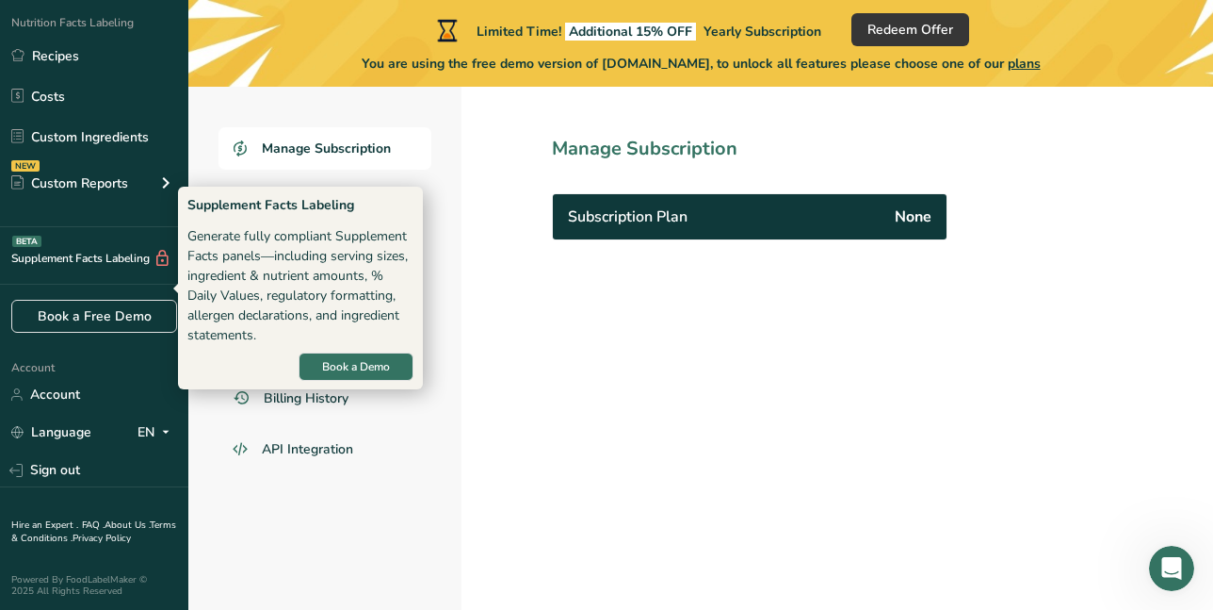
scroll to position [136, 0]
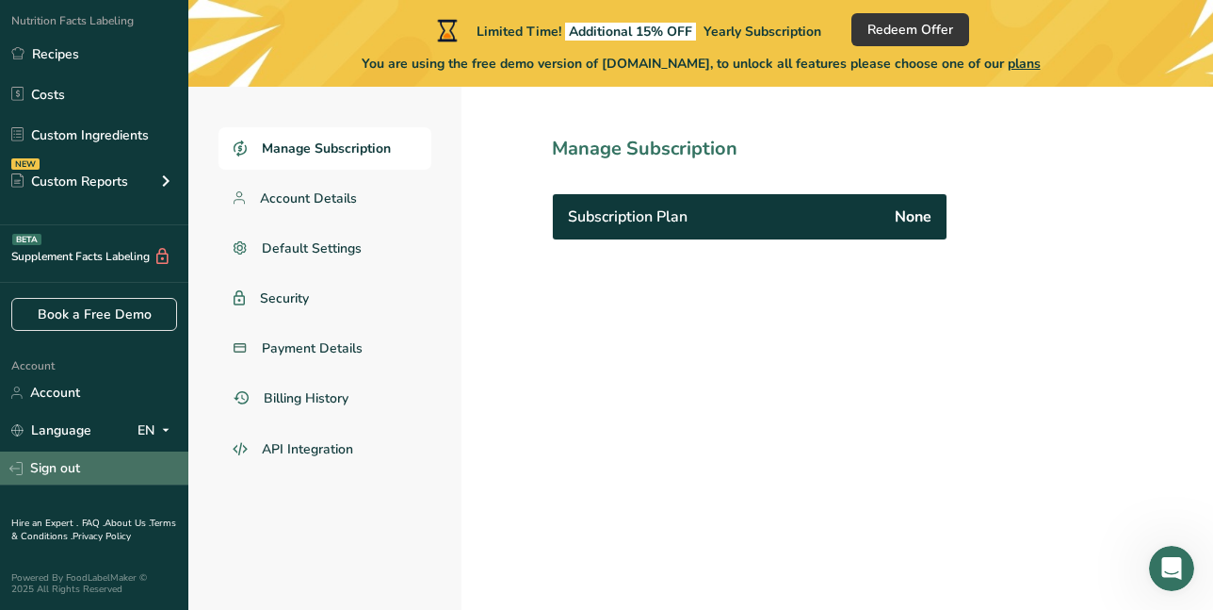
click at [41, 468] on link "Sign out" at bounding box center [94, 467] width 188 height 33
